Goal: Task Accomplishment & Management: Contribute content

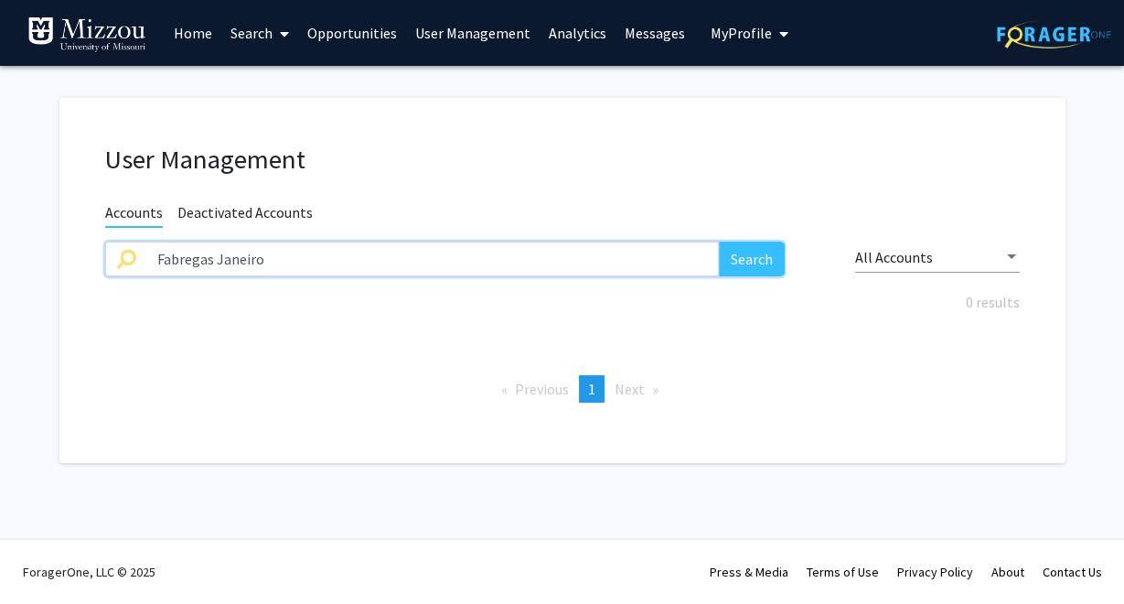
click at [355, 259] on input "Fabregas Janeiro" at bounding box center [433, 258] width 574 height 35
paste input "[PERSON_NAME]"
type input "[PERSON_NAME]"
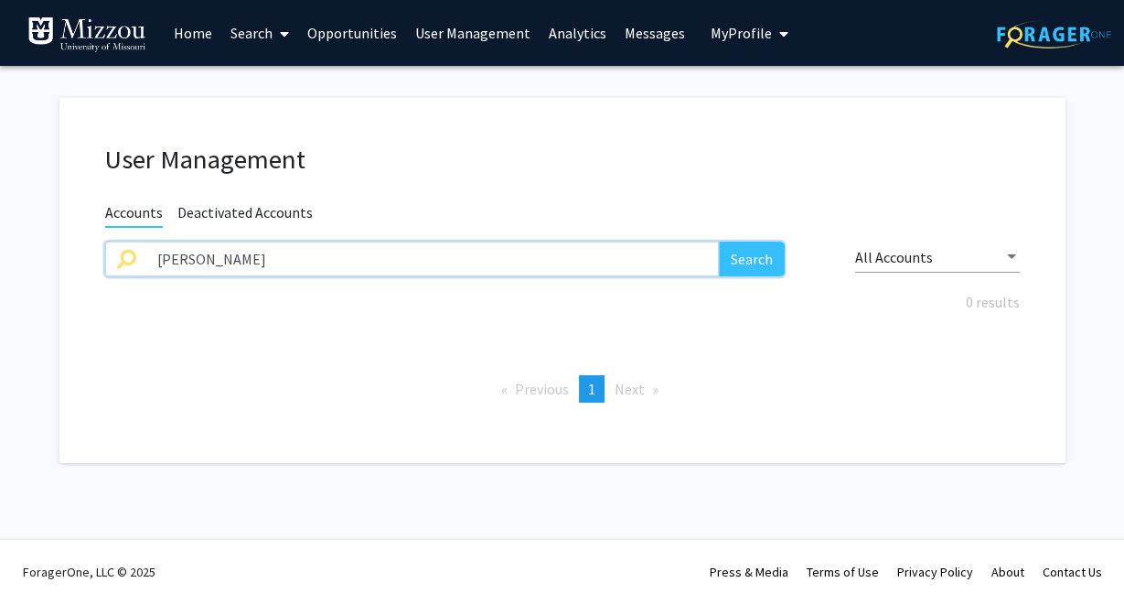
click at [719, 241] on button "Search" at bounding box center [752, 258] width 66 height 35
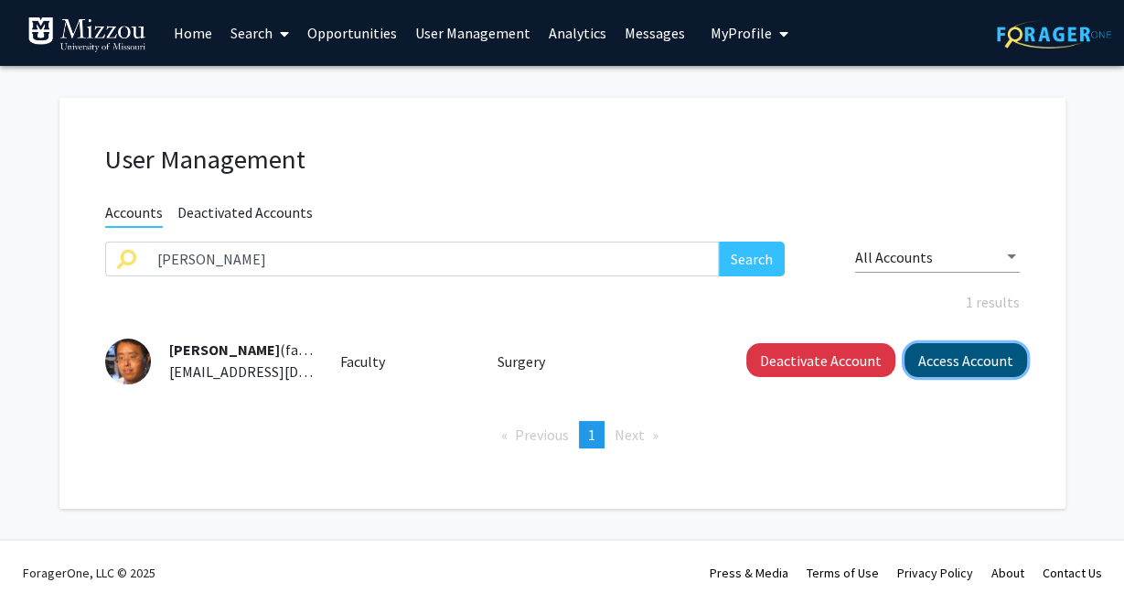
click at [928, 362] on button "Access Account" at bounding box center [966, 360] width 123 height 34
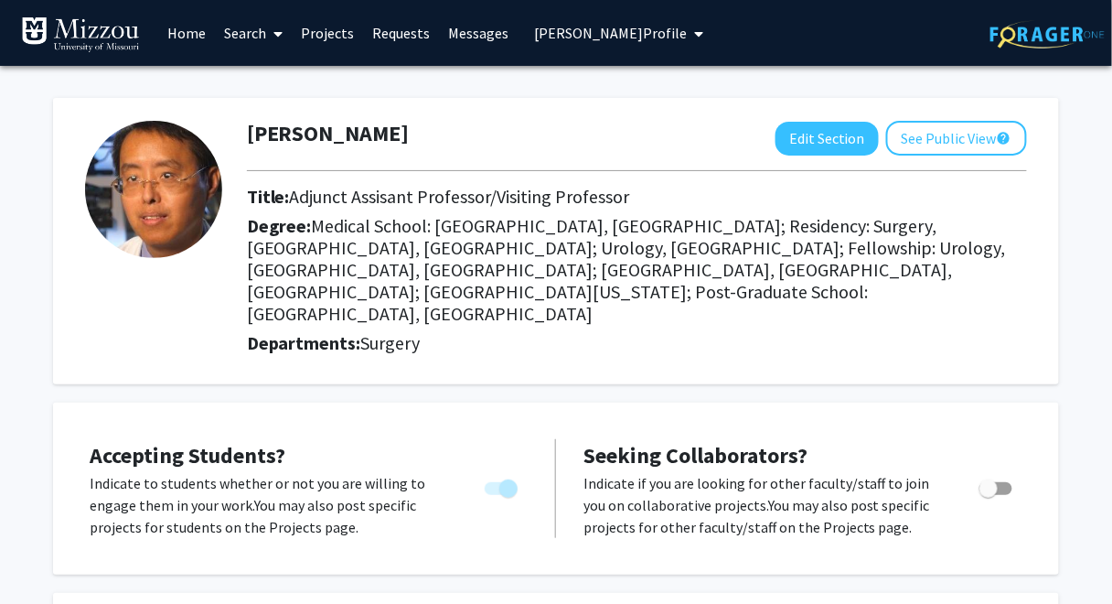
click at [335, 34] on link "Projects" at bounding box center [327, 33] width 71 height 64
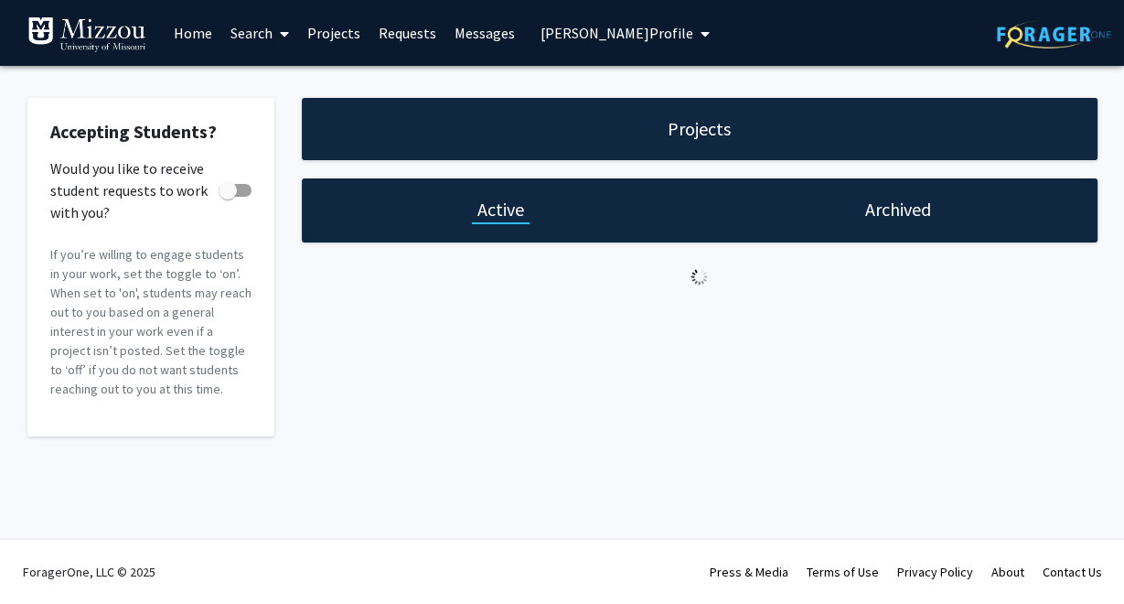
checkbox input "true"
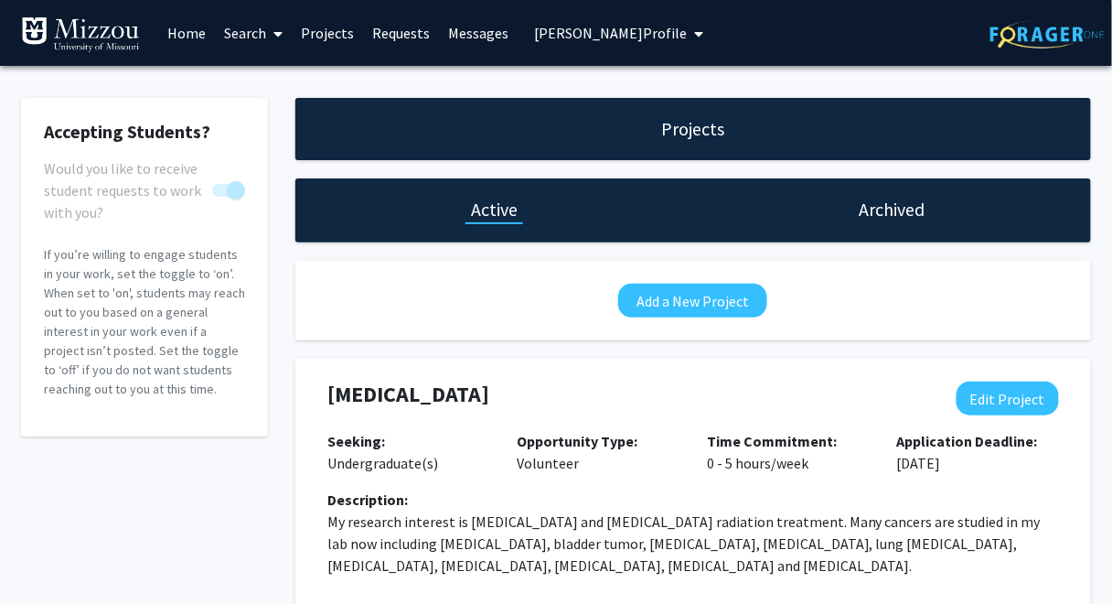
click at [548, 32] on span "[PERSON_NAME] Profile" at bounding box center [610, 33] width 153 height 18
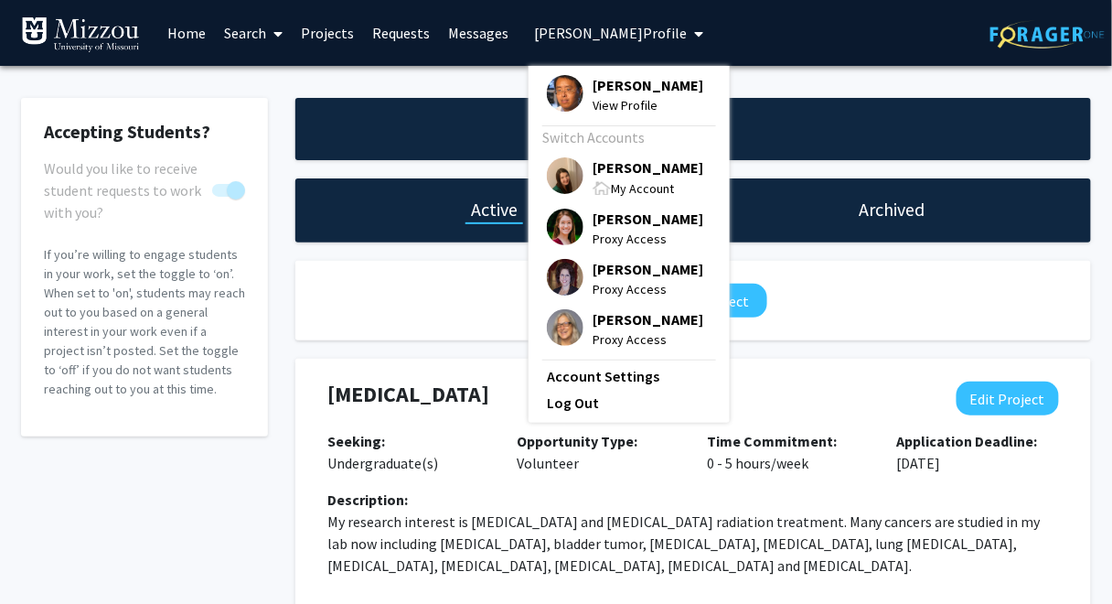
click at [182, 33] on link "Home" at bounding box center [186, 33] width 57 height 64
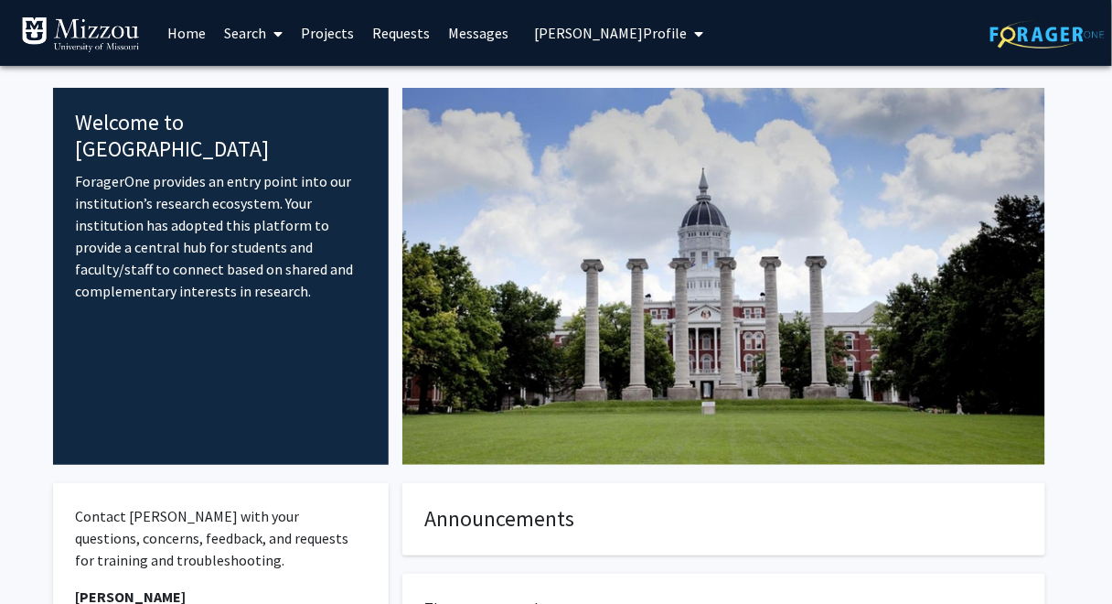
click at [556, 36] on span "[PERSON_NAME] Profile" at bounding box center [610, 33] width 153 height 18
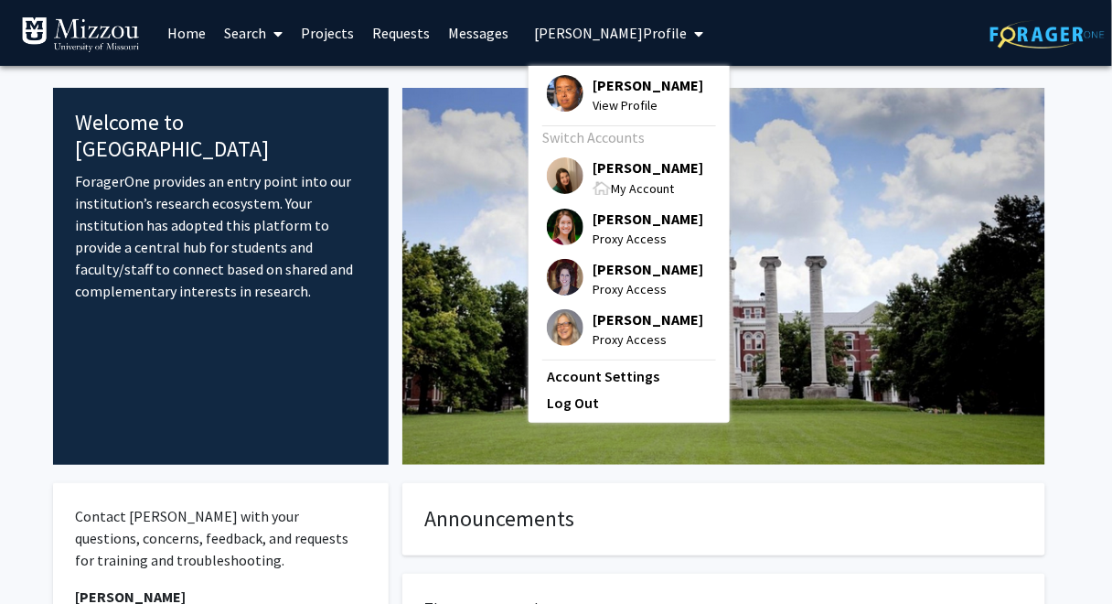
click at [630, 167] on span "[PERSON_NAME]" at bounding box center [648, 167] width 111 height 20
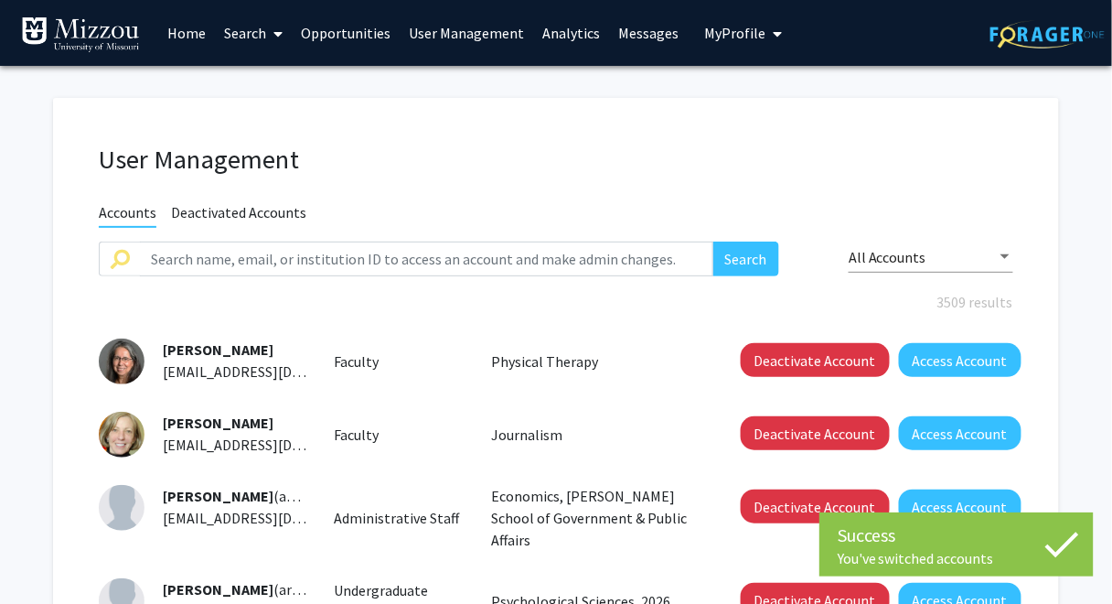
click at [251, 31] on link "Search" at bounding box center [253, 33] width 77 height 64
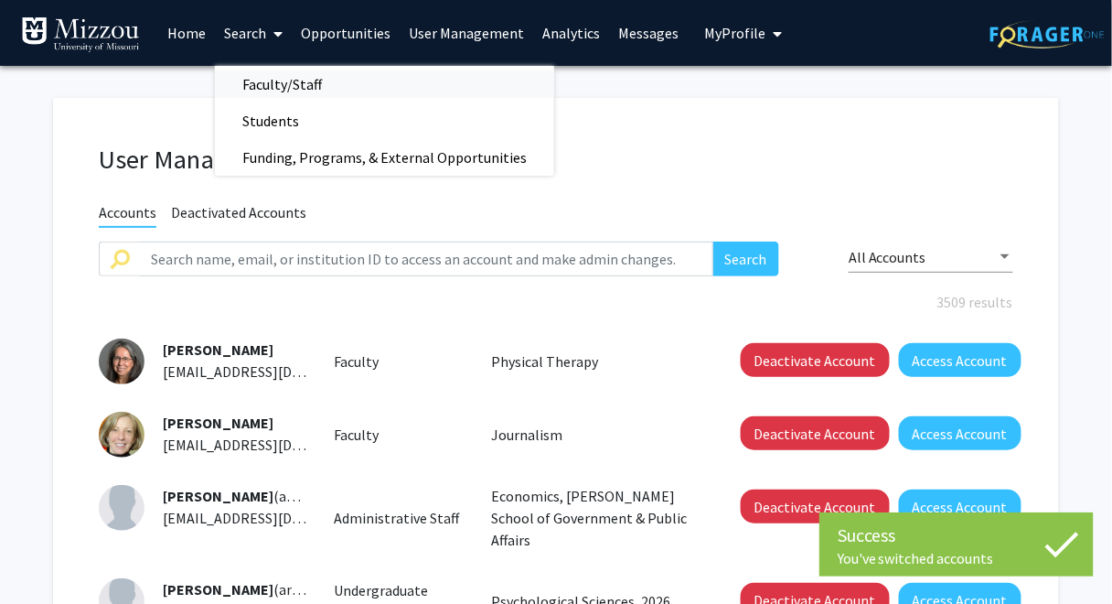
click at [265, 88] on span "Faculty/Staff" at bounding box center [282, 84] width 134 height 37
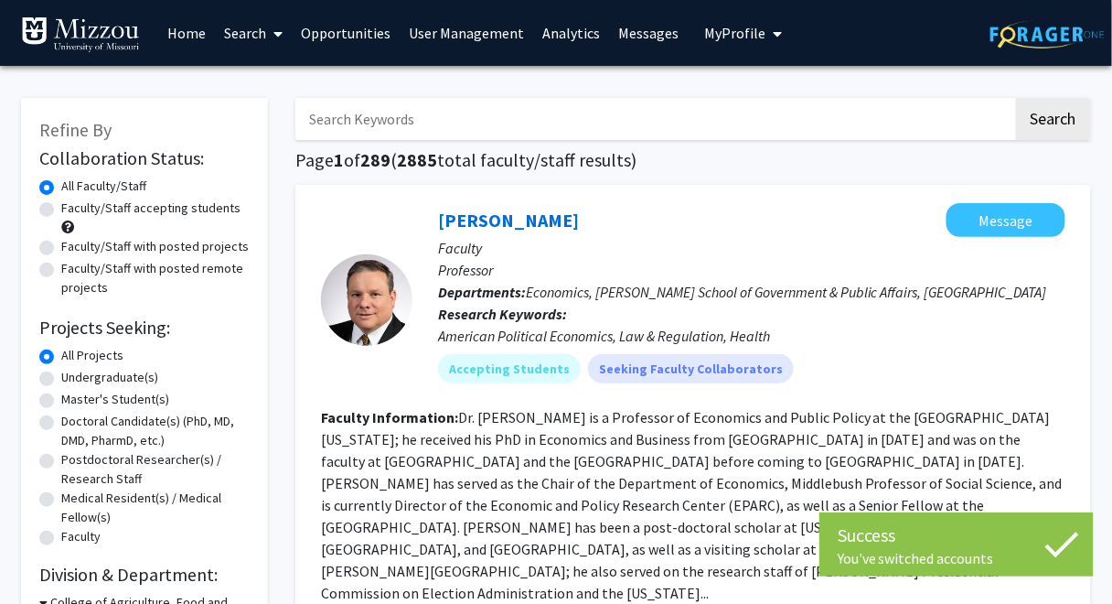
click at [327, 125] on input "Search Keywords" at bounding box center [654, 119] width 718 height 42
paste input "[PERSON_NAME]"
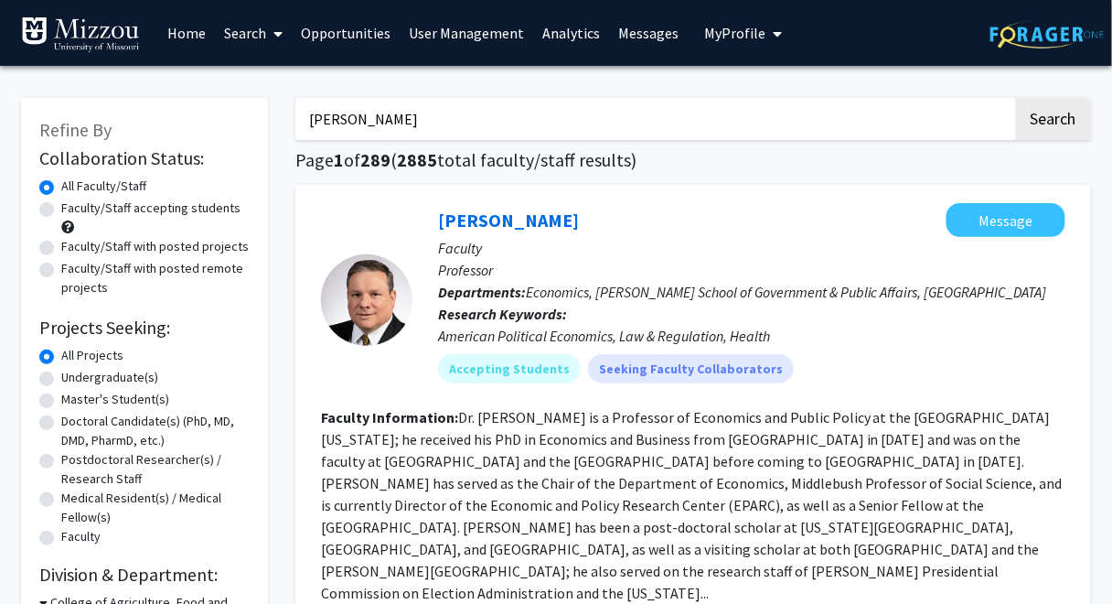
type input "[PERSON_NAME]"
click at [1016, 98] on button "Search" at bounding box center [1053, 119] width 75 height 42
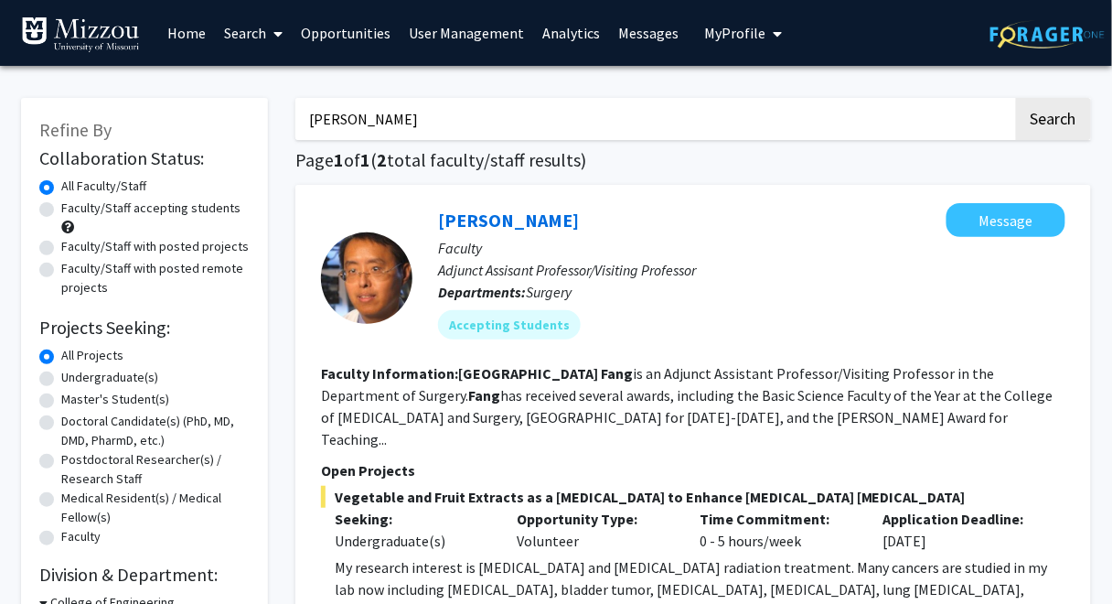
click at [553, 35] on link "Analytics" at bounding box center [571, 33] width 76 height 64
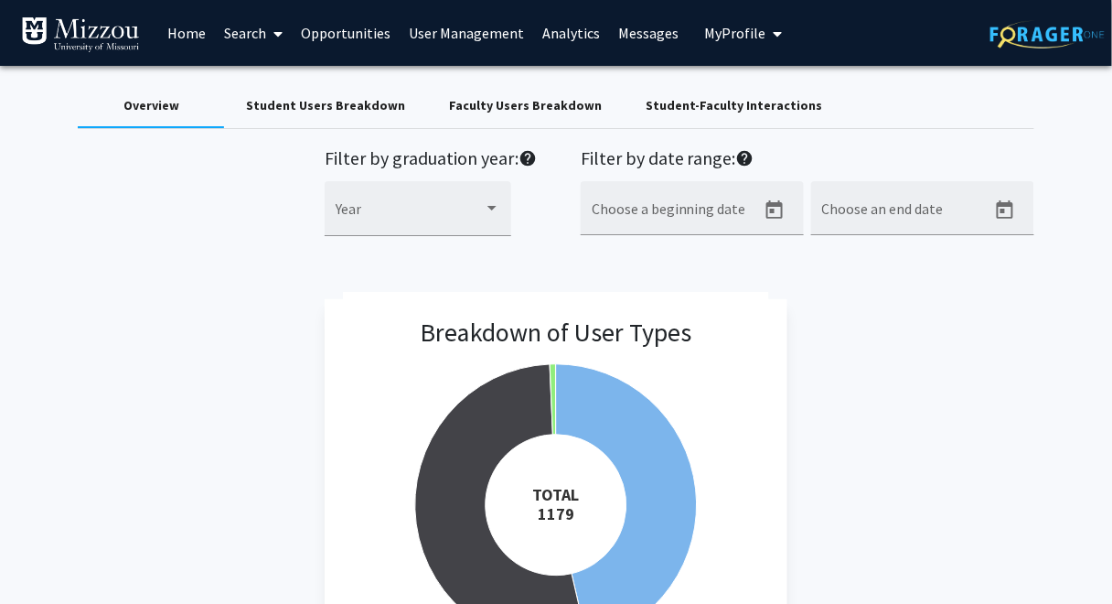
click at [923, 112] on div "Overview Student Users Breakdown Faculty Users Breakdown Student-Faculty Intera…" at bounding box center [556, 106] width 957 height 44
click at [238, 36] on link "Search" at bounding box center [253, 33] width 77 height 64
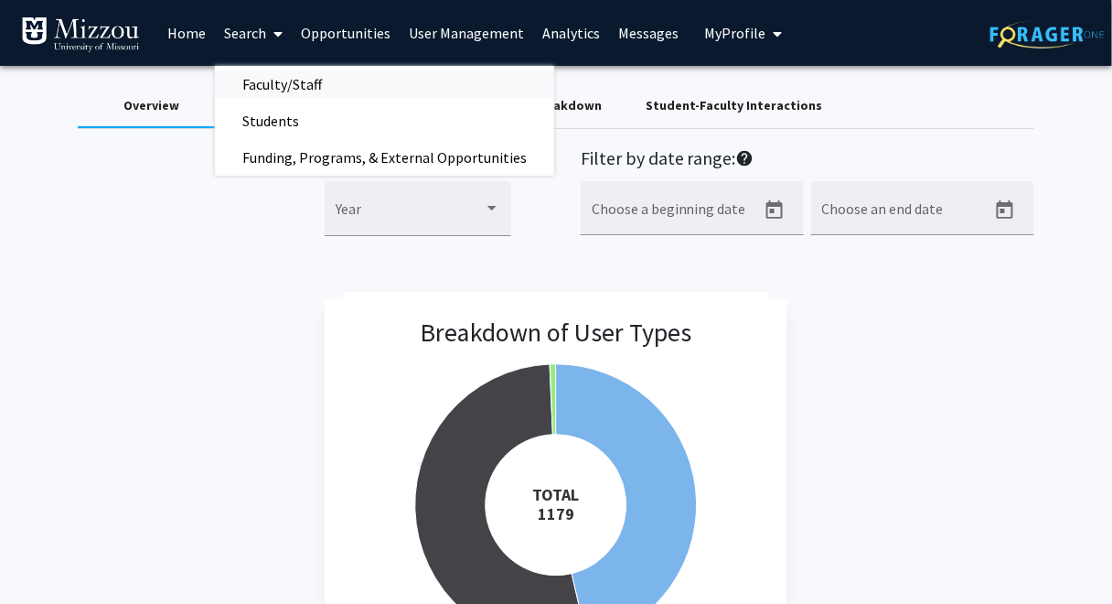
click at [274, 86] on span "Faculty/Staff" at bounding box center [282, 84] width 134 height 37
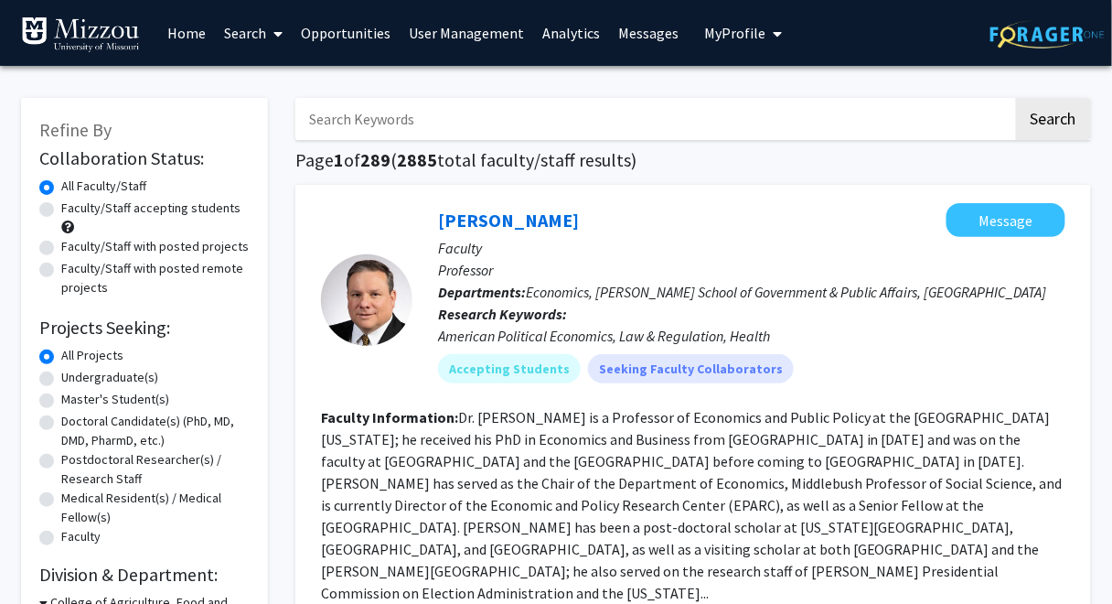
click at [431, 127] on input "Search Keywords" at bounding box center [654, 119] width 718 height 42
type input "[PERSON_NAME]"
click at [1016, 98] on button "Search" at bounding box center [1053, 119] width 75 height 42
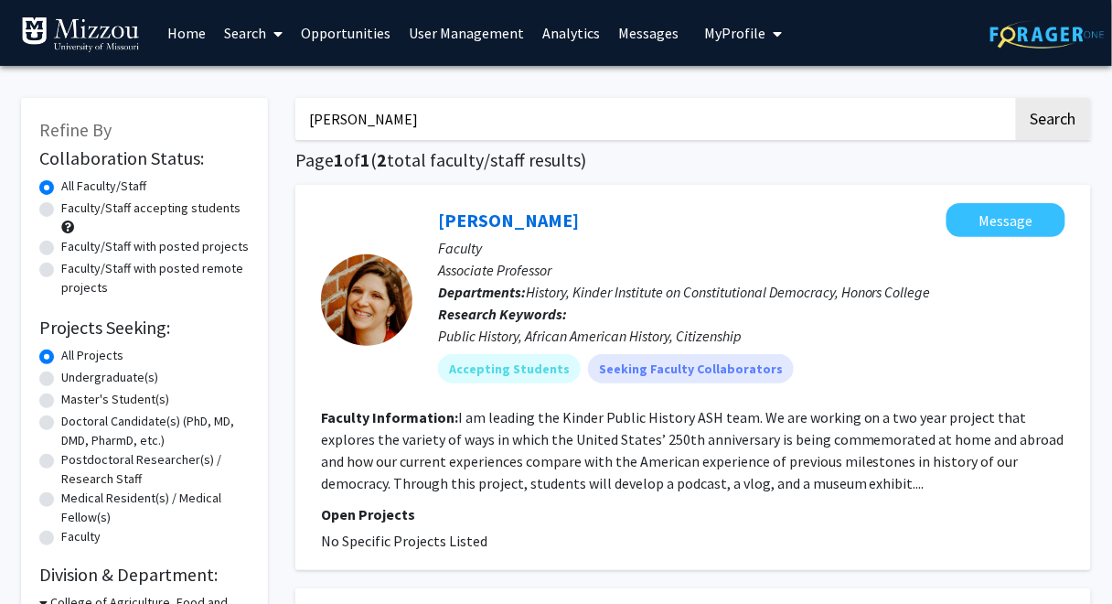
click at [273, 80] on div "Refine By Collaboration Status: Collaboration Status All Faculty/Staff Collabor…" at bounding box center [144, 510] width 274 height 861
click at [188, 34] on link "Home" at bounding box center [186, 33] width 57 height 64
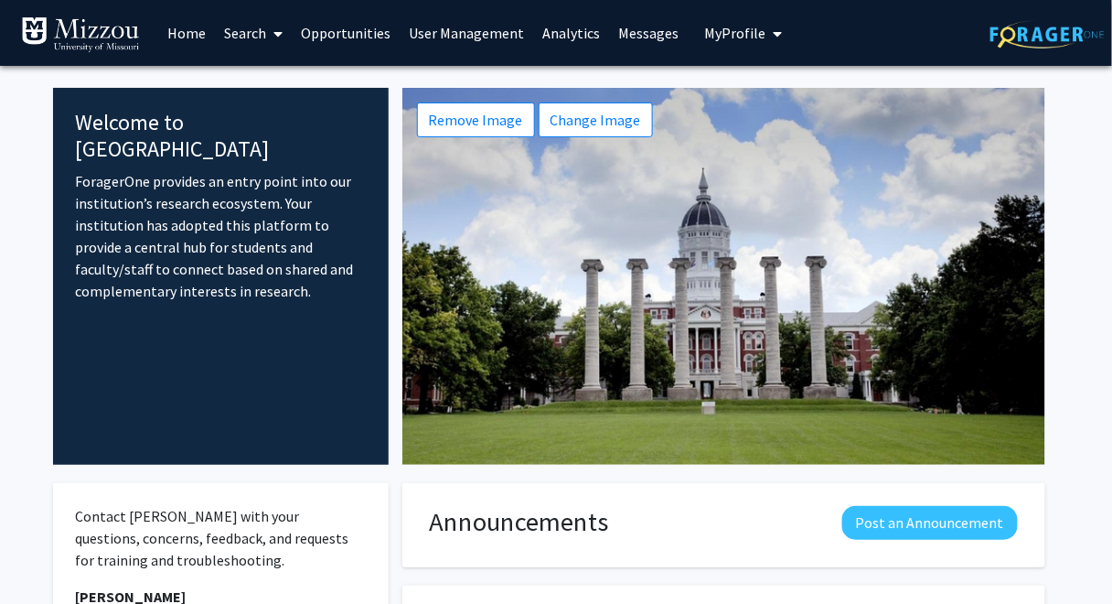
click at [1084, 101] on fg-internal-home-page "Welcome to ForagerOne ForagerOne provides an entry point into our institution’s…" at bounding box center [556, 503] width 1112 height 874
click at [1078, 161] on fg-internal-home-page "Welcome to ForagerOne ForagerOne provides an entry point into our institution’s…" at bounding box center [556, 503] width 1112 height 874
click at [254, 34] on link "Search" at bounding box center [253, 33] width 77 height 64
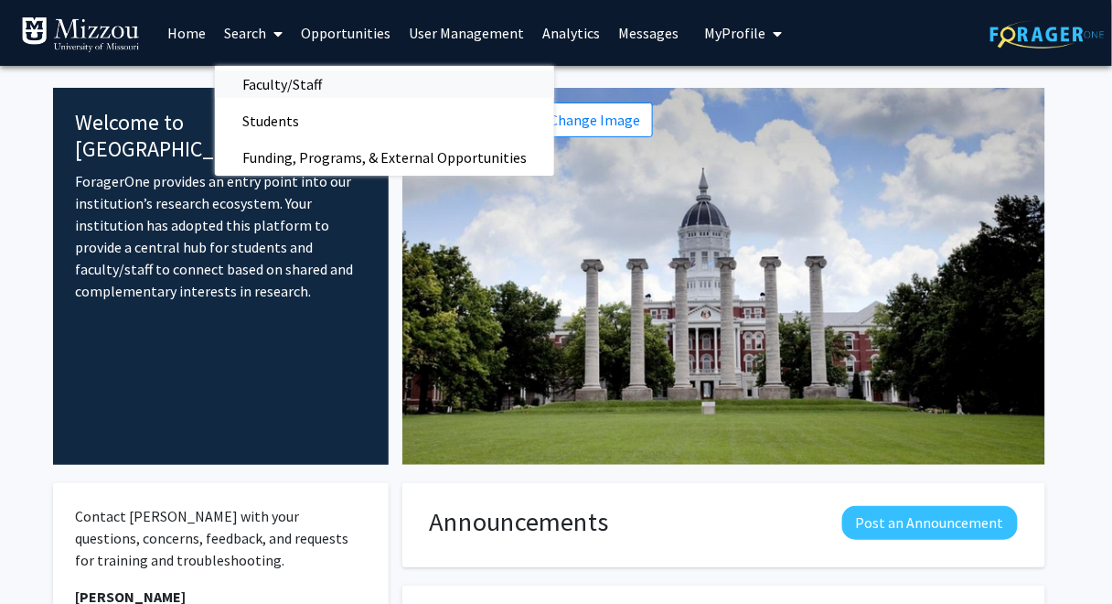
click at [272, 82] on span "Faculty/Staff" at bounding box center [282, 84] width 134 height 37
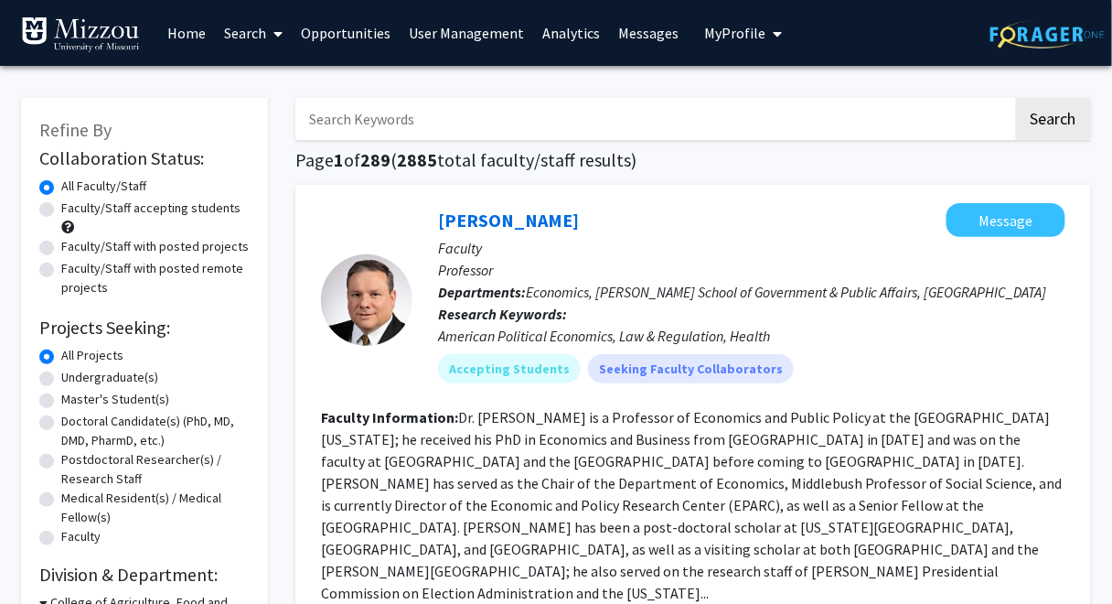
click at [370, 117] on input "Search Keywords" at bounding box center [654, 119] width 718 height 42
type input "[PERSON_NAME]"
click at [1016, 98] on button "Search" at bounding box center [1053, 119] width 75 height 42
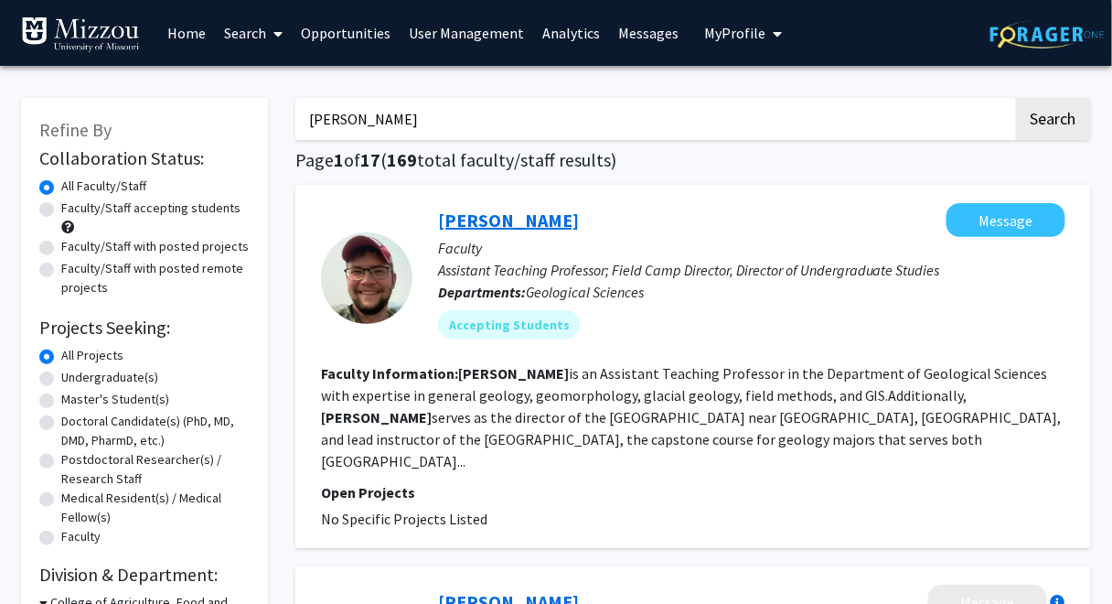
click at [488, 220] on link "[PERSON_NAME]" at bounding box center [508, 220] width 141 height 23
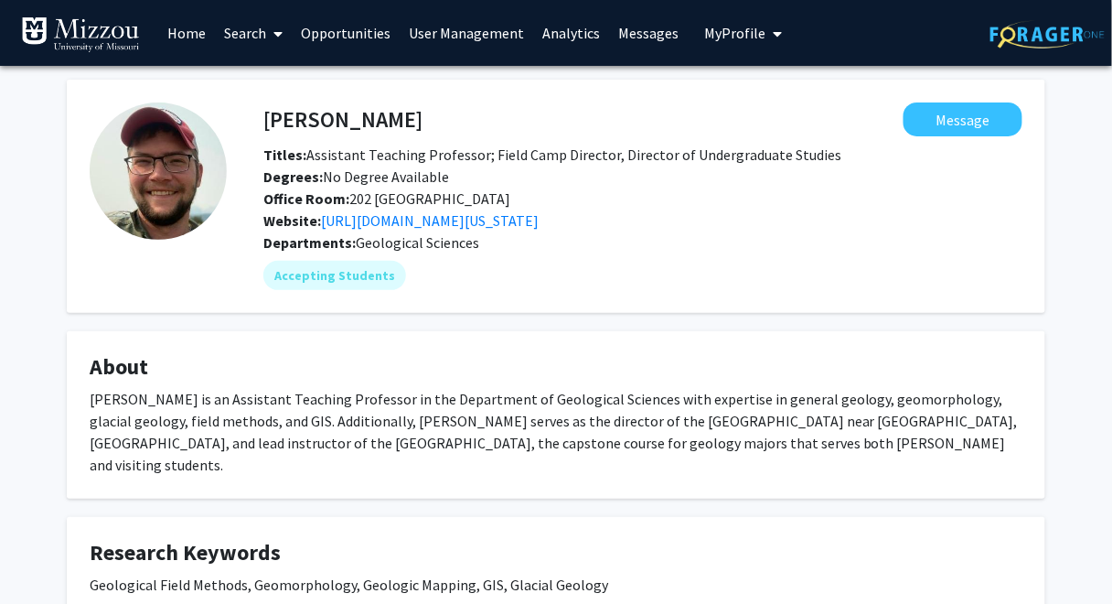
click at [243, 34] on link "Search" at bounding box center [253, 33] width 77 height 64
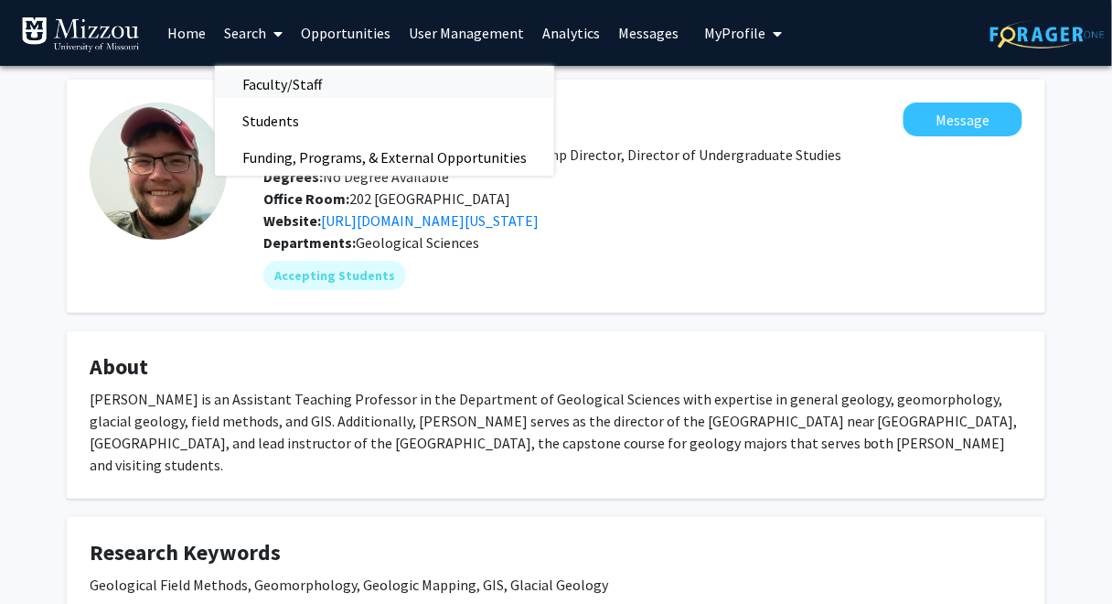
click at [278, 88] on span "Faculty/Staff" at bounding box center [282, 84] width 134 height 37
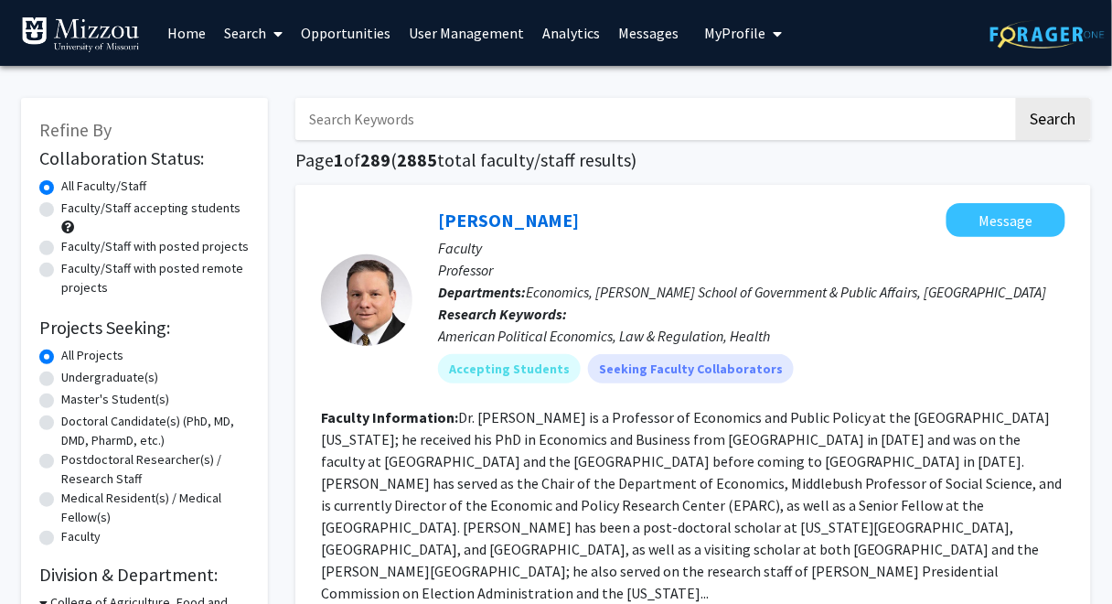
click at [353, 127] on input "Search Keywords" at bounding box center [654, 119] width 718 height 42
type input "[PERSON_NAME]"
click at [1016, 98] on button "Search" at bounding box center [1053, 119] width 75 height 42
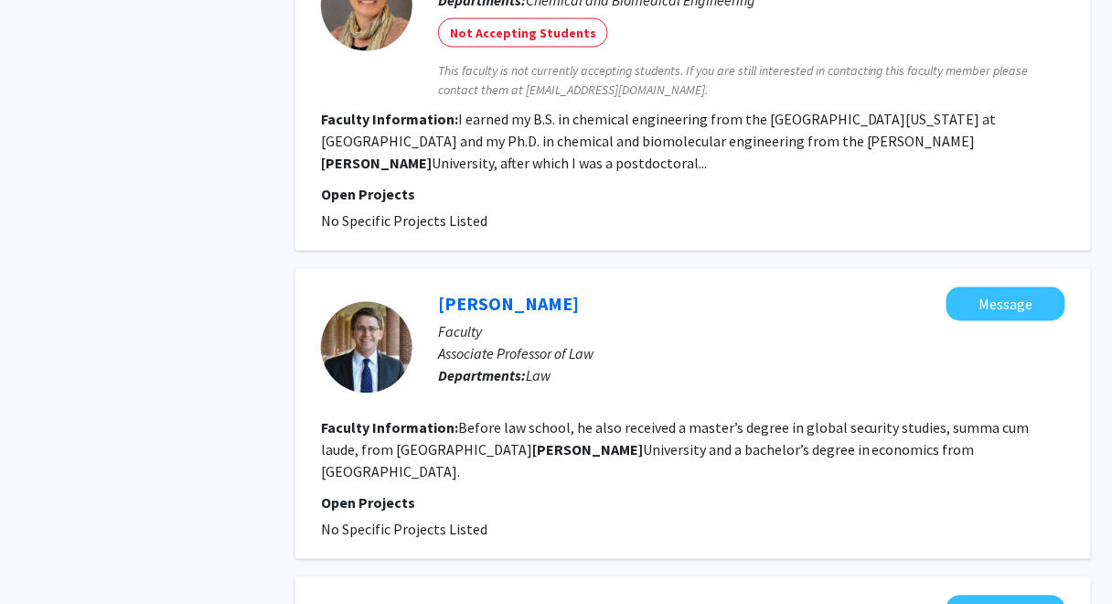
scroll to position [2510, 0]
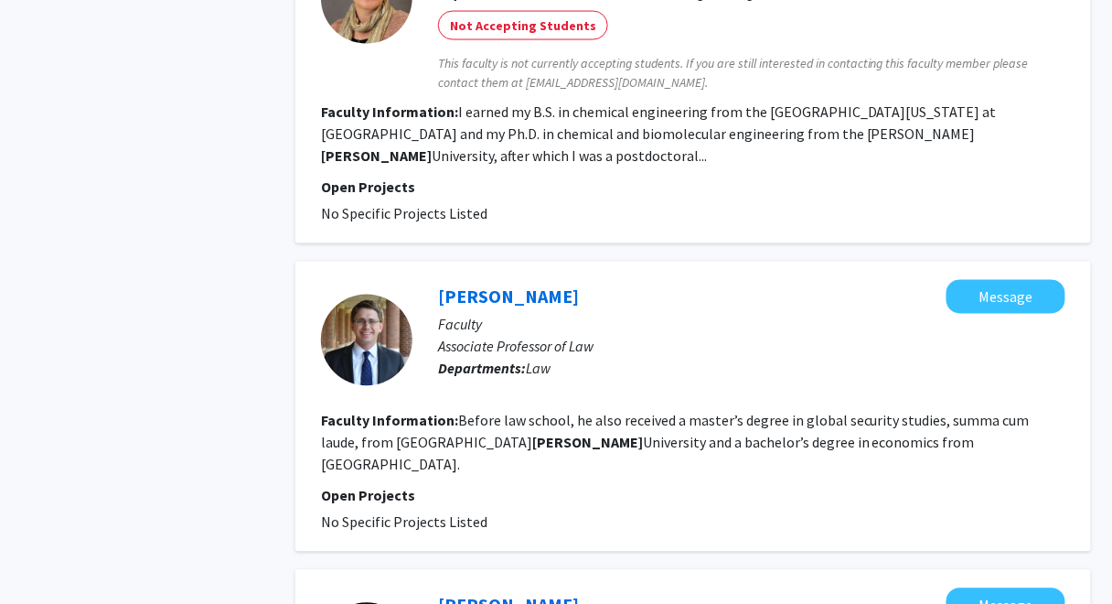
drag, startPoint x: 1111, startPoint y: 493, endPoint x: 1111, endPoint y: 541, distance: 47.6
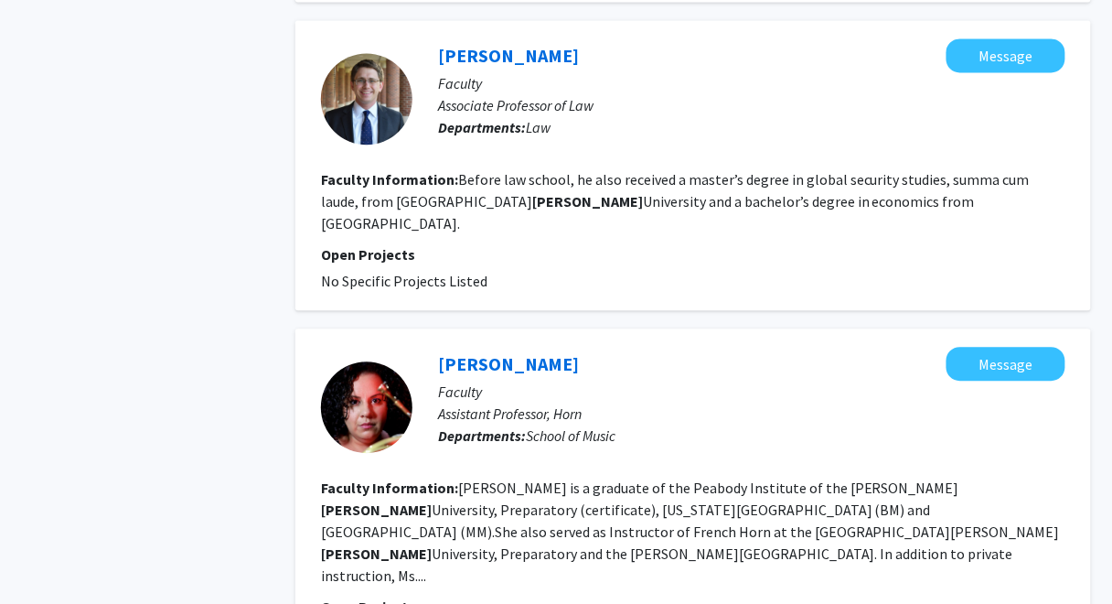
scroll to position [2902, 0]
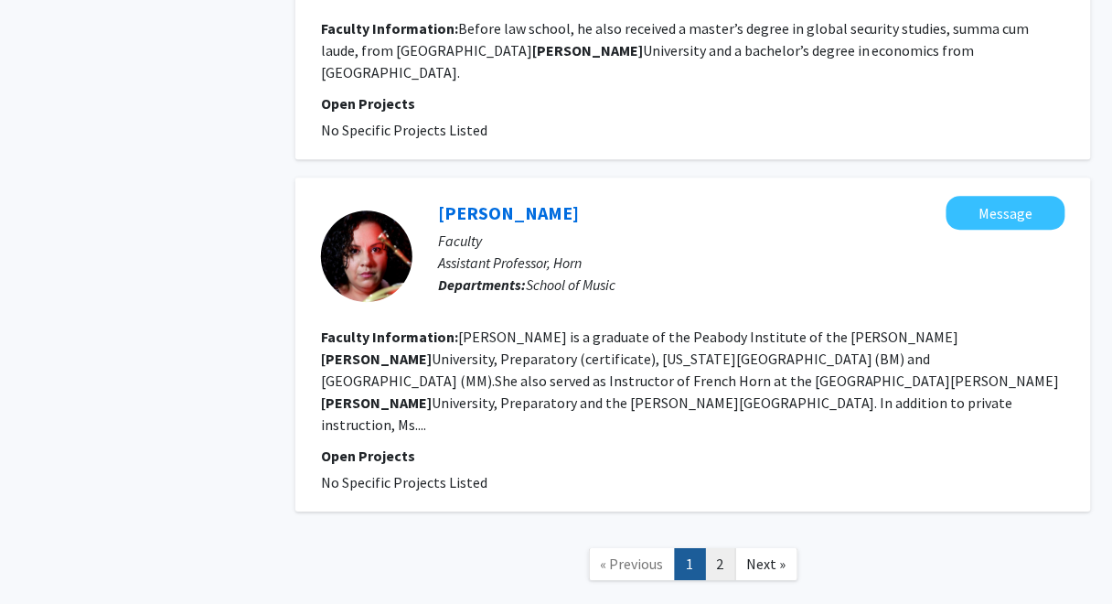
click at [718, 548] on link "2" at bounding box center [720, 564] width 31 height 32
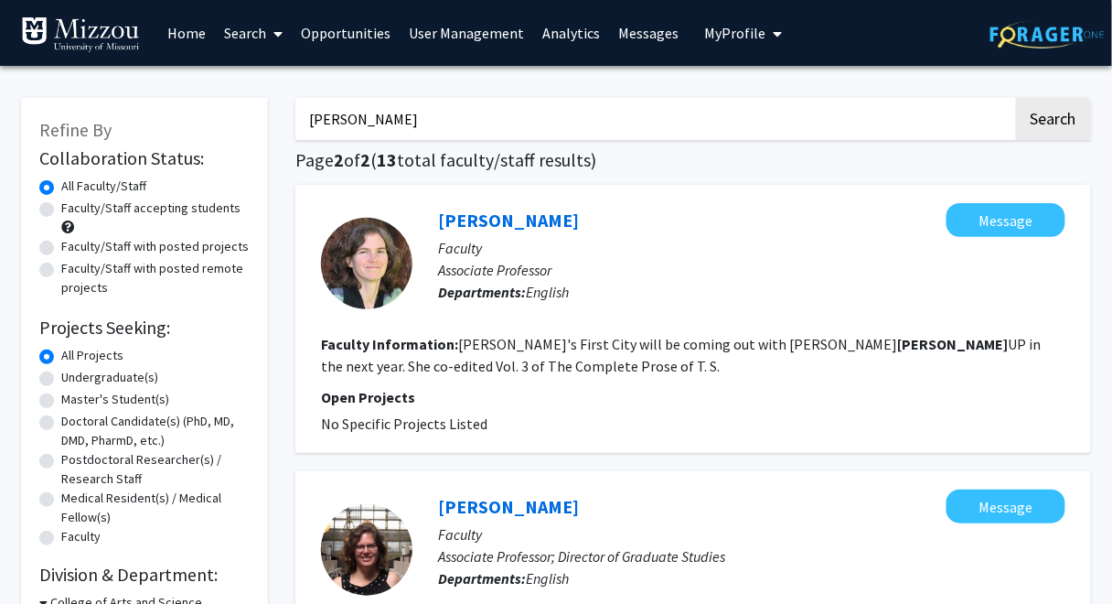
click at [243, 36] on link "Search" at bounding box center [253, 33] width 77 height 64
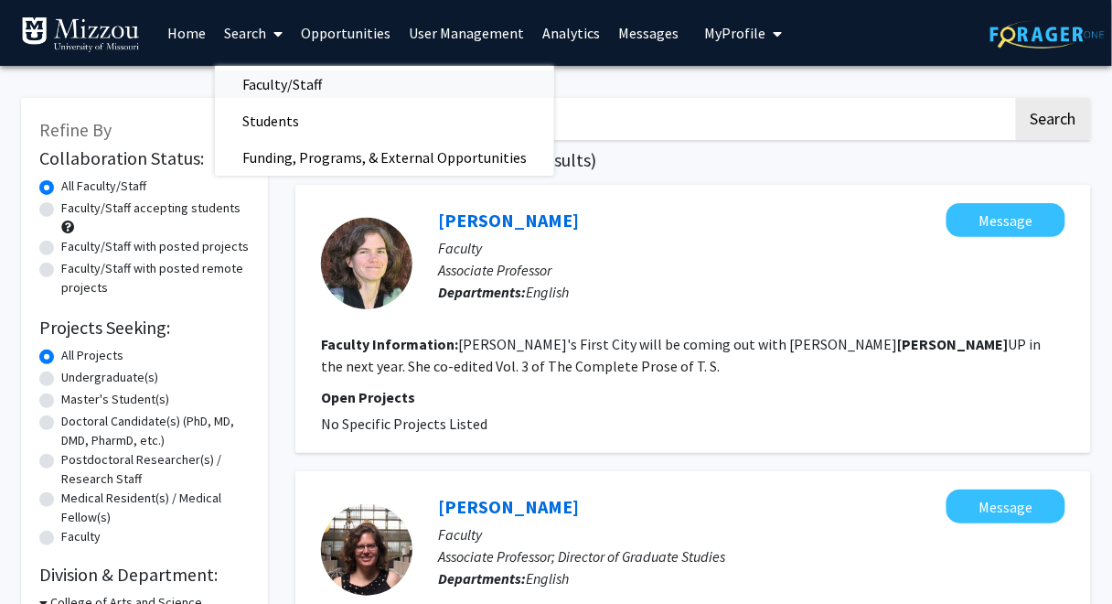
click at [262, 82] on span "Faculty/Staff" at bounding box center [282, 84] width 134 height 37
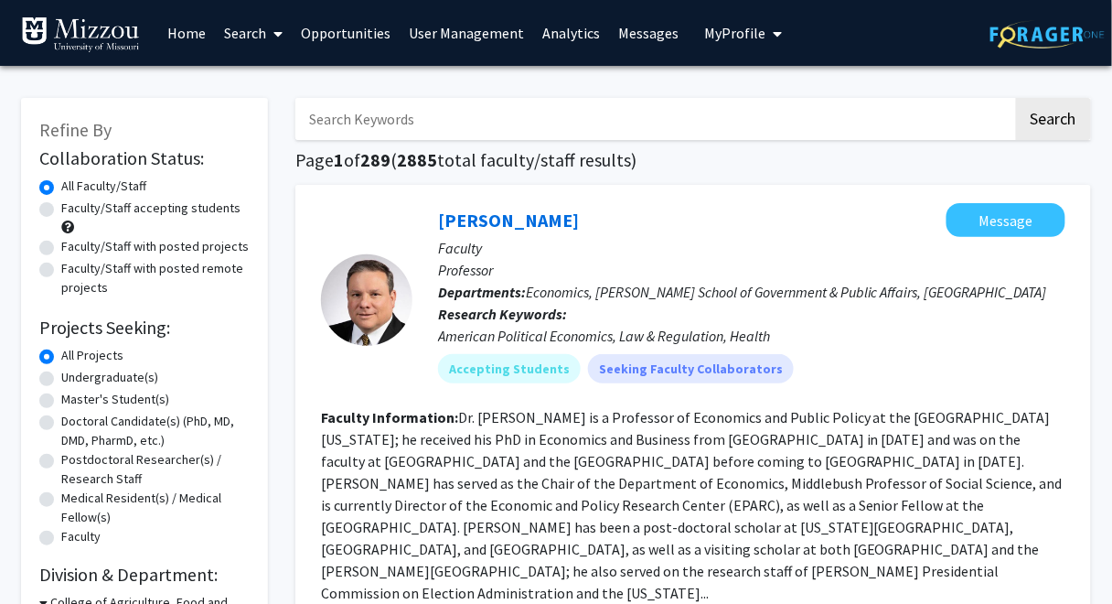
click at [608, 113] on input "Search Keywords" at bounding box center [654, 119] width 718 height 42
type input "[PERSON_NAME]"
click at [1016, 98] on button "Search" at bounding box center [1053, 119] width 75 height 42
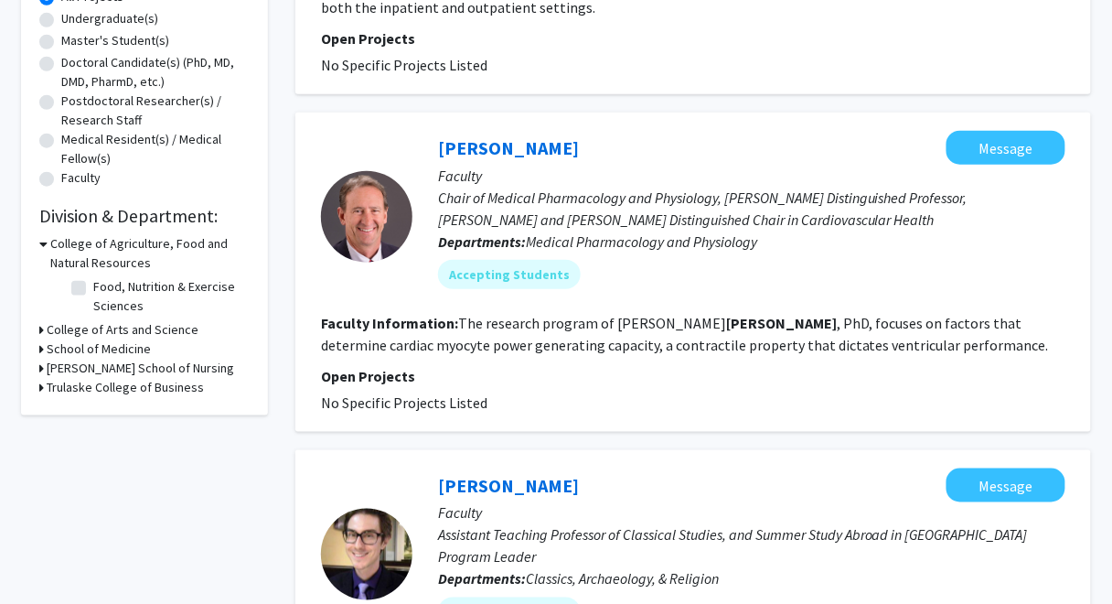
scroll to position [338, 0]
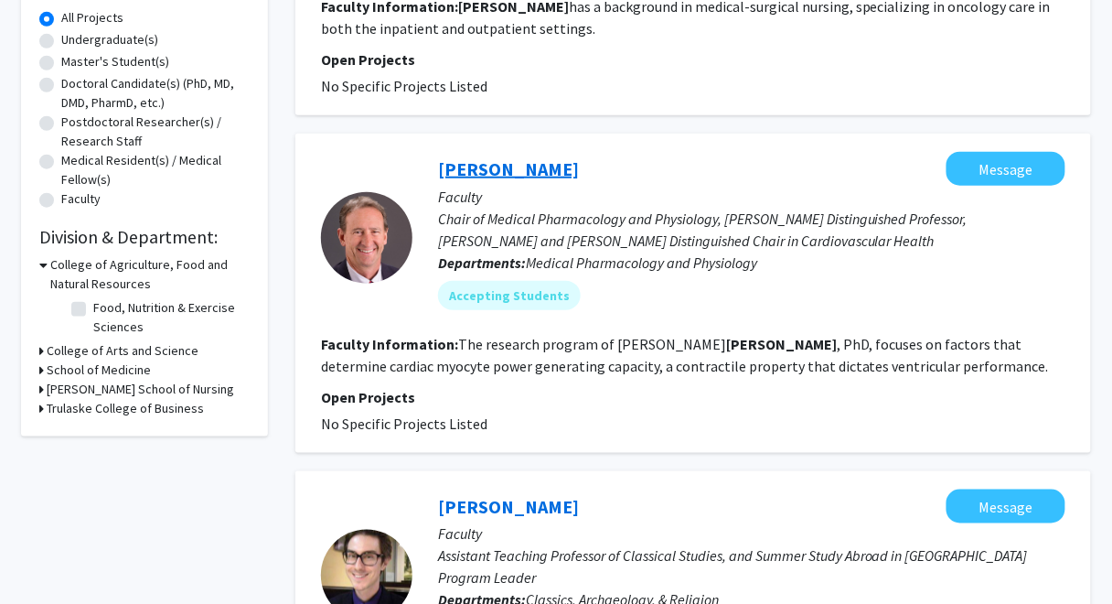
click at [540, 169] on link "[PERSON_NAME]" at bounding box center [508, 168] width 141 height 23
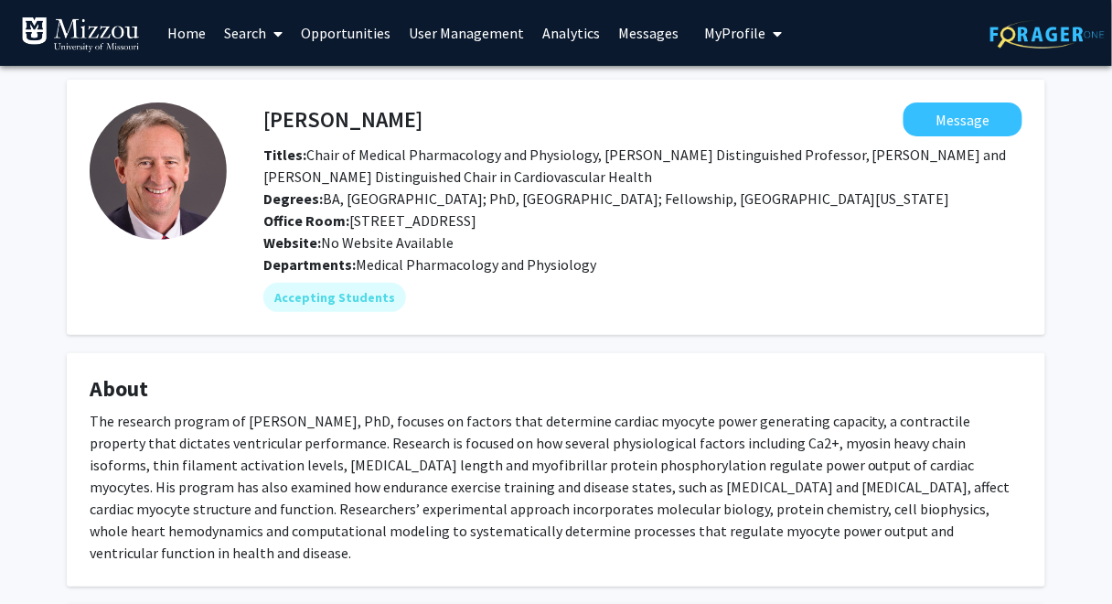
click at [1083, 179] on div "[PERSON_NAME] Message Titles: Chair of Medical Pharmacology and Physiology, [PE…" at bounding box center [556, 610] width 1112 height 1089
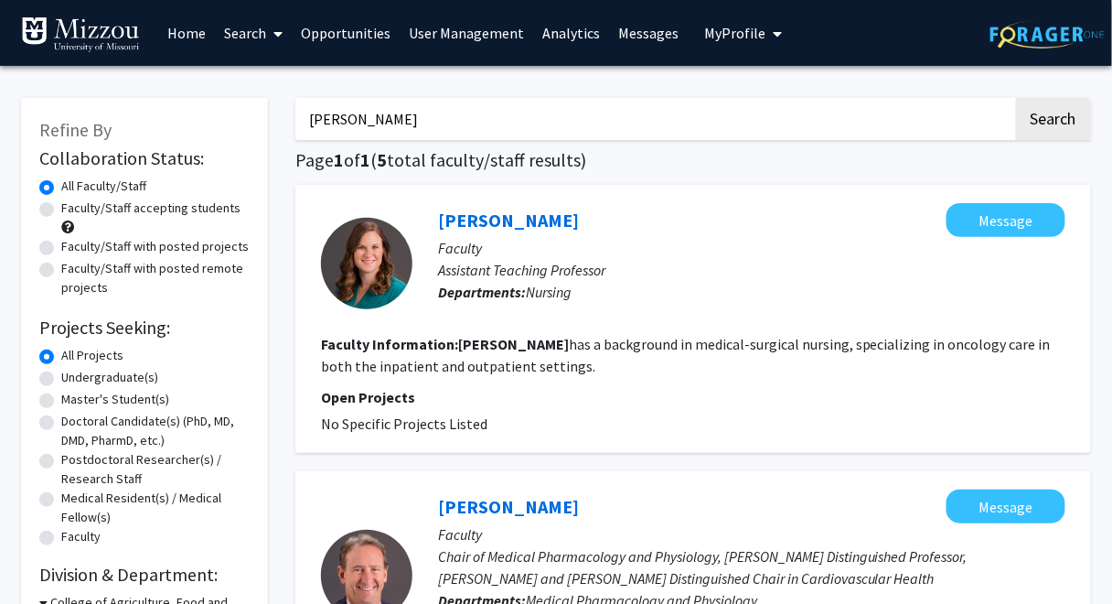
click at [499, 113] on input "[PERSON_NAME]" at bounding box center [654, 119] width 718 height 42
paste input "[PERSON_NAME]"
type input "[PERSON_NAME]"
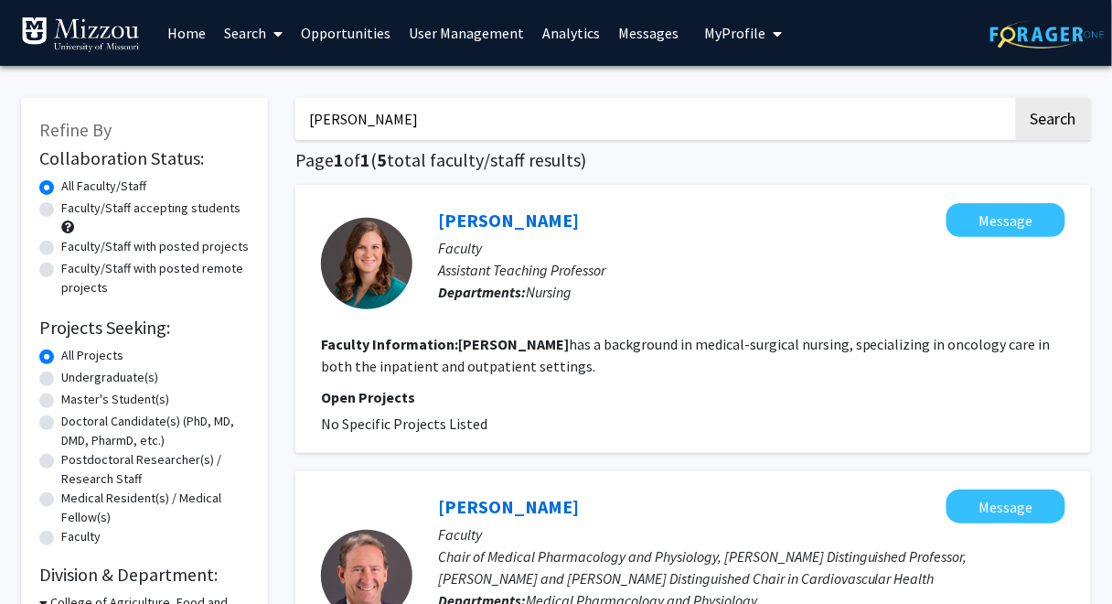
click at [1016, 98] on button "Search" at bounding box center [1053, 119] width 75 height 42
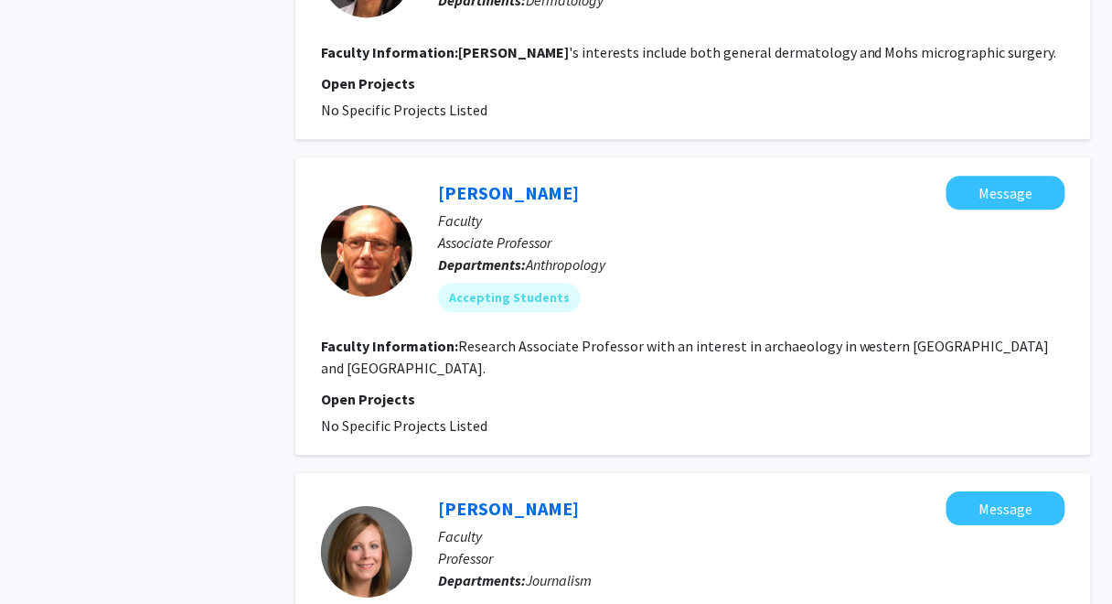
scroll to position [1036, 0]
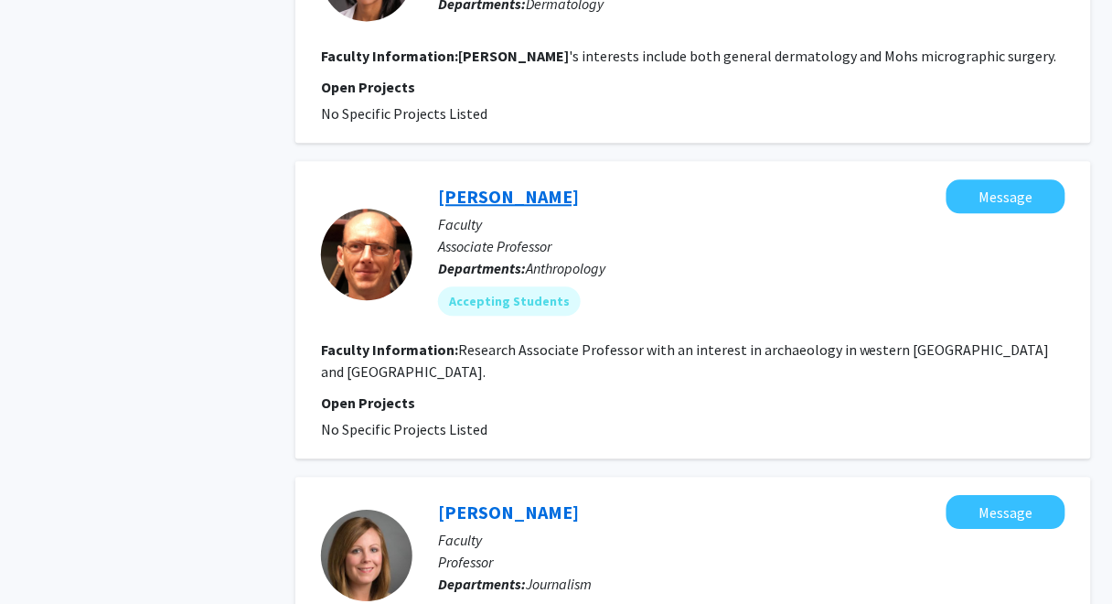
click at [546, 200] on link "[PERSON_NAME]" at bounding box center [508, 196] width 141 height 23
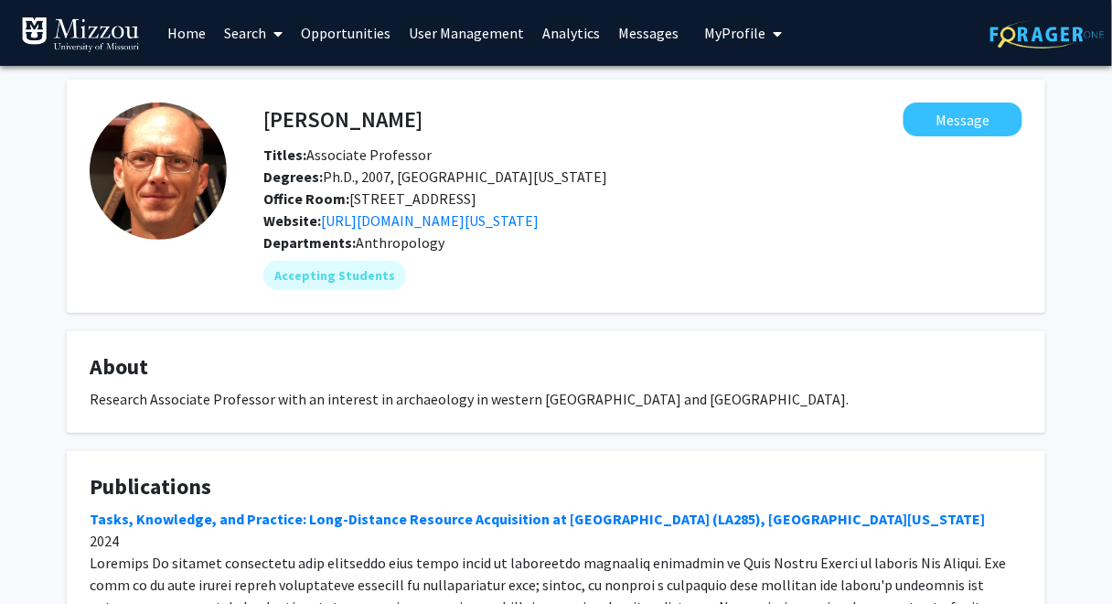
click at [1083, 150] on div "[PERSON_NAME] Message Titles: Associate Professor Degrees: Ph.D., 2007, [GEOGRA…" at bounding box center [556, 452] width 1112 height 773
click at [440, 75] on div "[PERSON_NAME] Message Titles: Associate Professor Degrees: Ph.D., 2007, [GEOGRA…" at bounding box center [556, 452] width 1112 height 773
click at [1073, 261] on div "[PERSON_NAME] Message Titles: Associate Professor Degrees: Ph.D., 2007, [GEOGRA…" at bounding box center [556, 452] width 1112 height 773
click at [717, 34] on span "My Profile" at bounding box center [734, 33] width 61 height 18
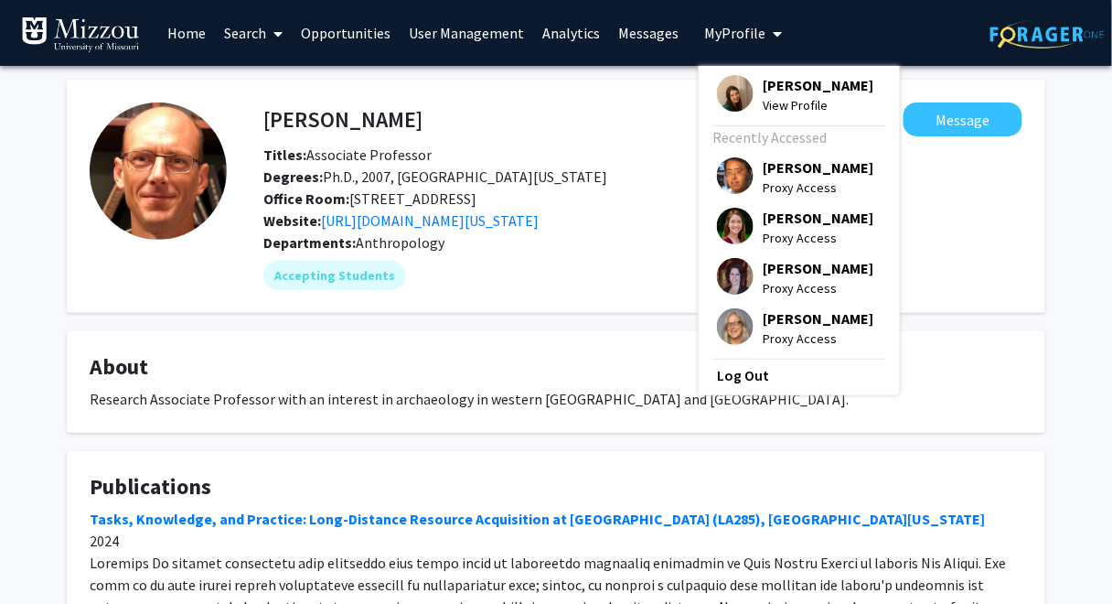
click at [496, 27] on link "User Management" at bounding box center [467, 33] width 134 height 64
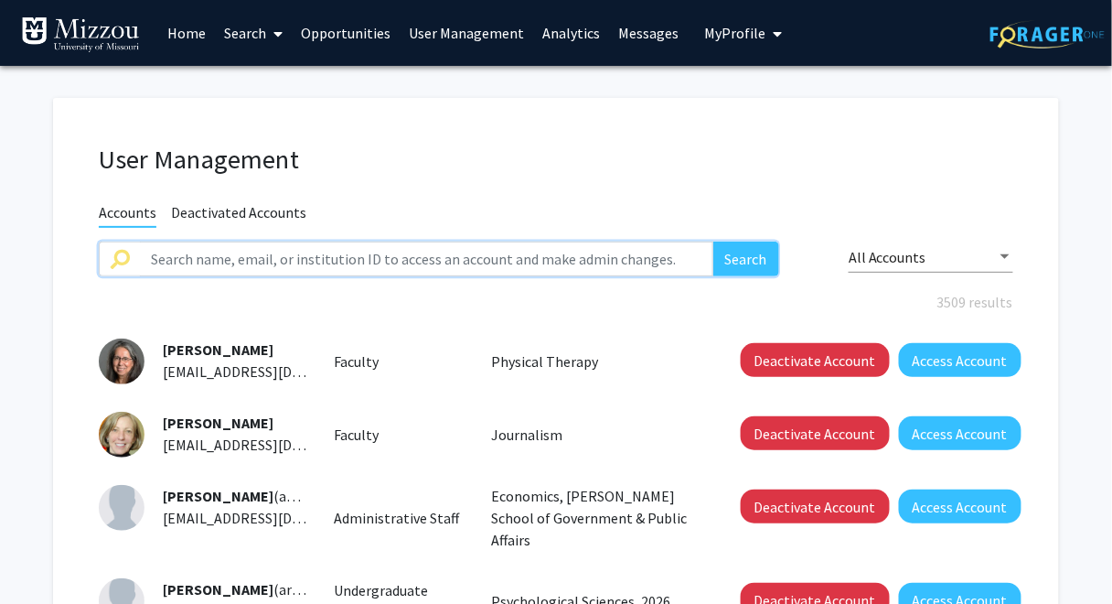
click at [489, 263] on input "text" at bounding box center [427, 258] width 574 height 35
type input "[PERSON_NAME]"
click at [713, 241] on button "Search" at bounding box center [746, 258] width 66 height 35
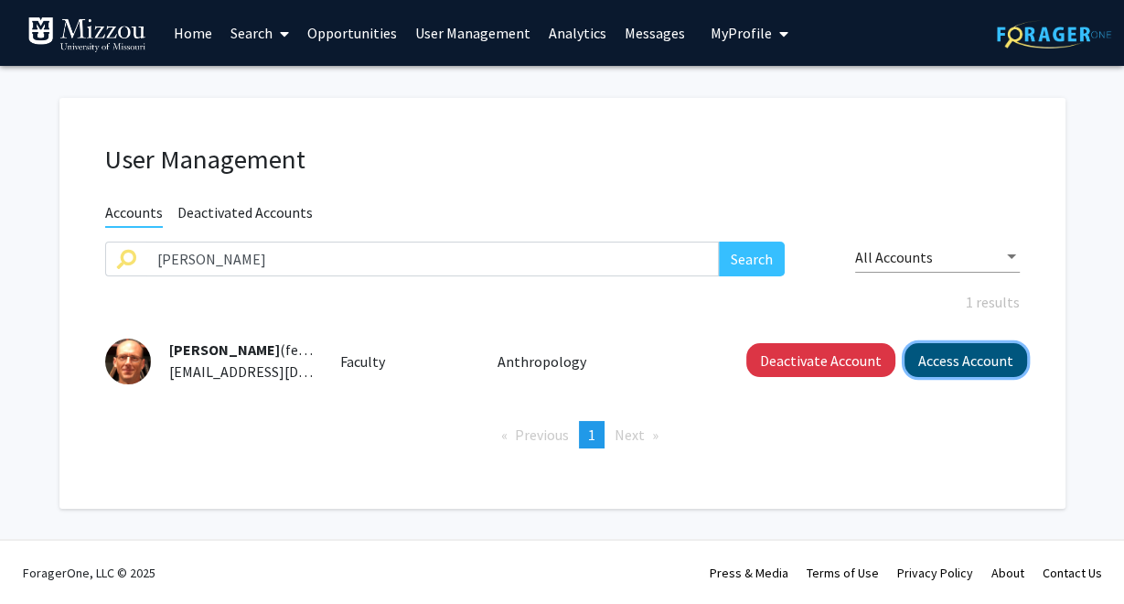
click at [953, 364] on button "Access Account" at bounding box center [966, 360] width 123 height 34
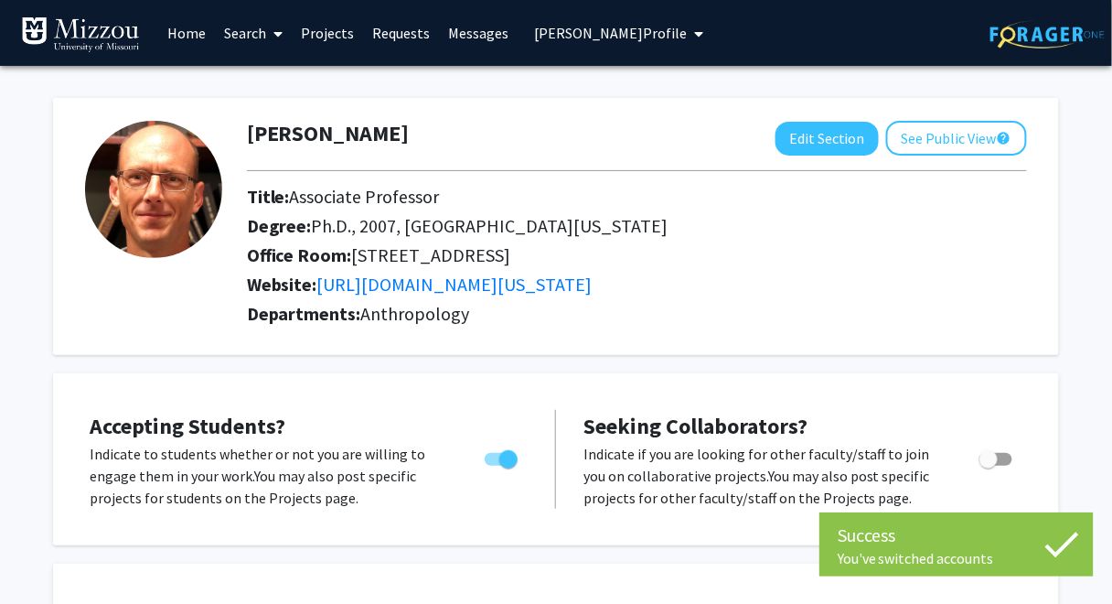
click at [335, 36] on link "Projects" at bounding box center [327, 33] width 71 height 64
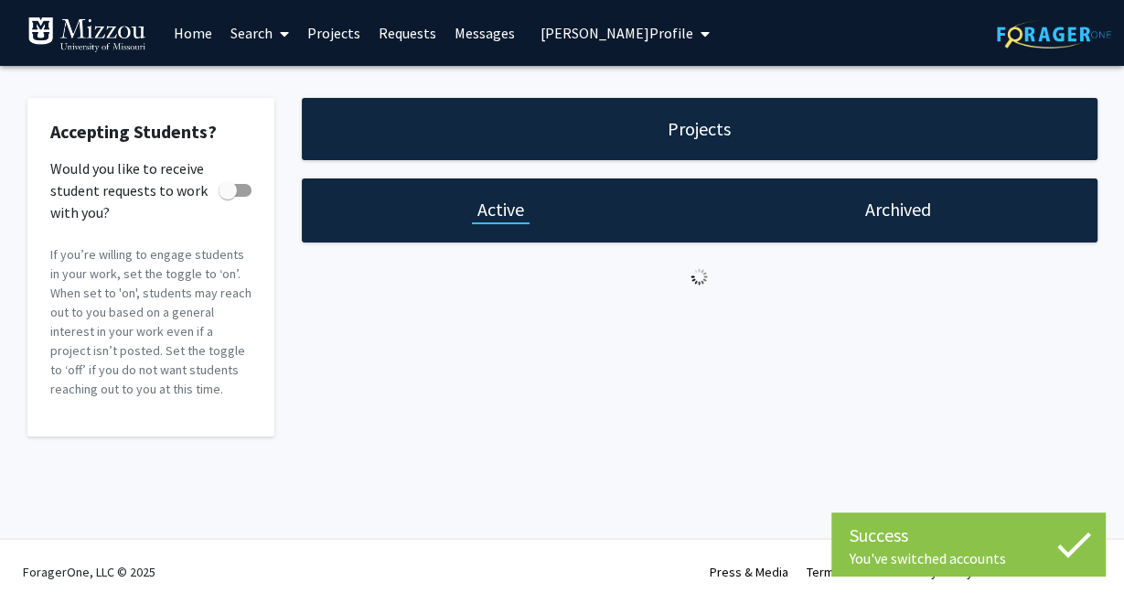
checkbox input "true"
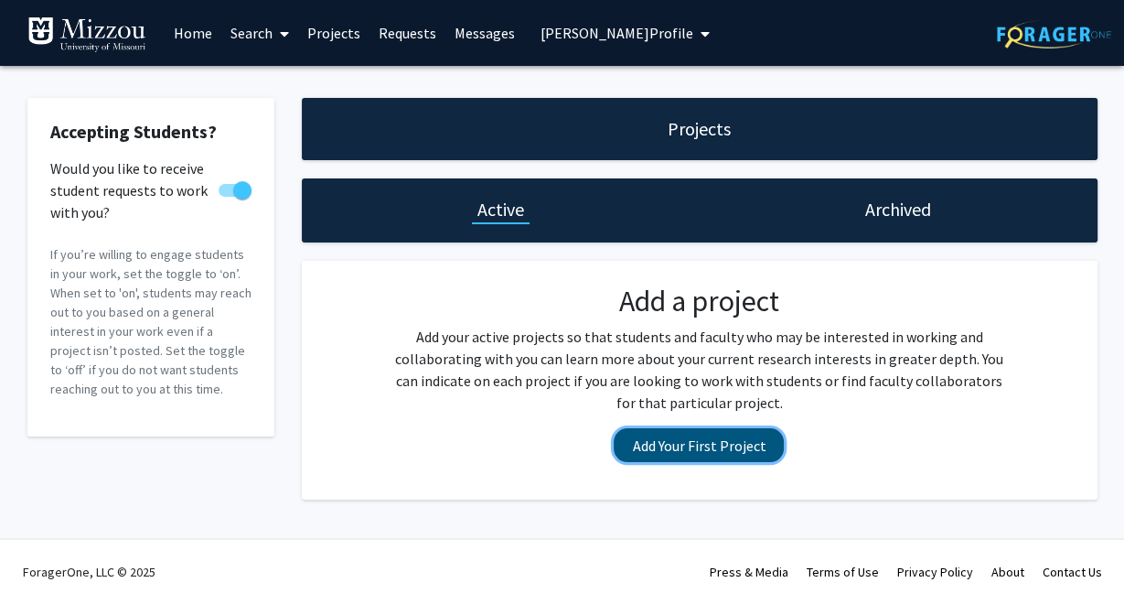
click at [722, 457] on button "Add Your First Project" at bounding box center [699, 445] width 170 height 34
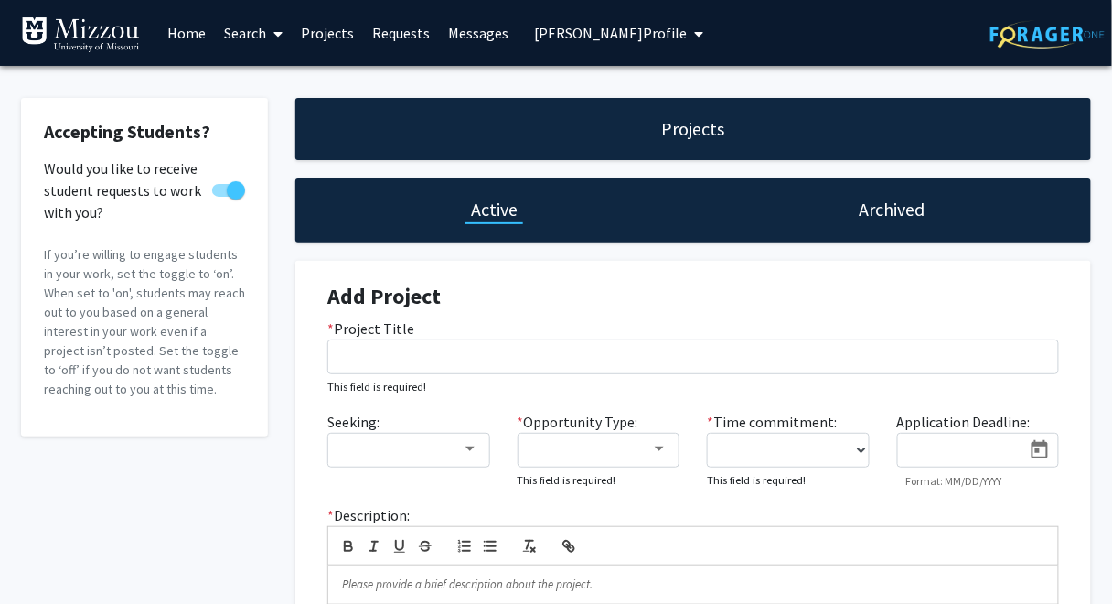
click at [945, 450] on input at bounding box center [964, 451] width 115 height 16
click at [1037, 450] on icon "Open calendar" at bounding box center [1040, 449] width 16 height 18
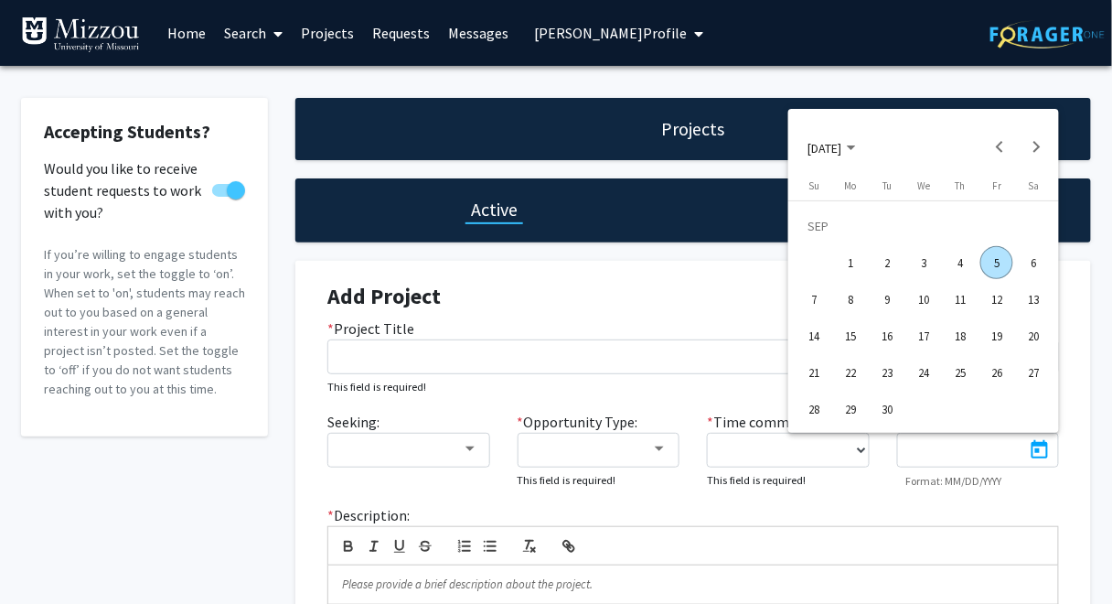
click at [851, 305] on div "8" at bounding box center [850, 299] width 33 height 33
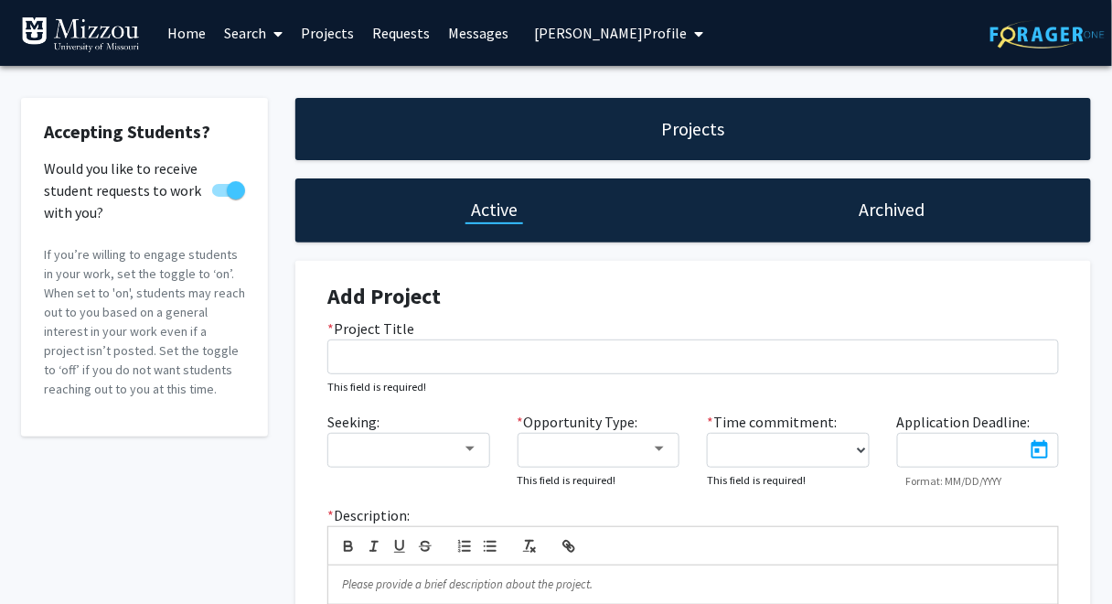
type input "[DATE]"
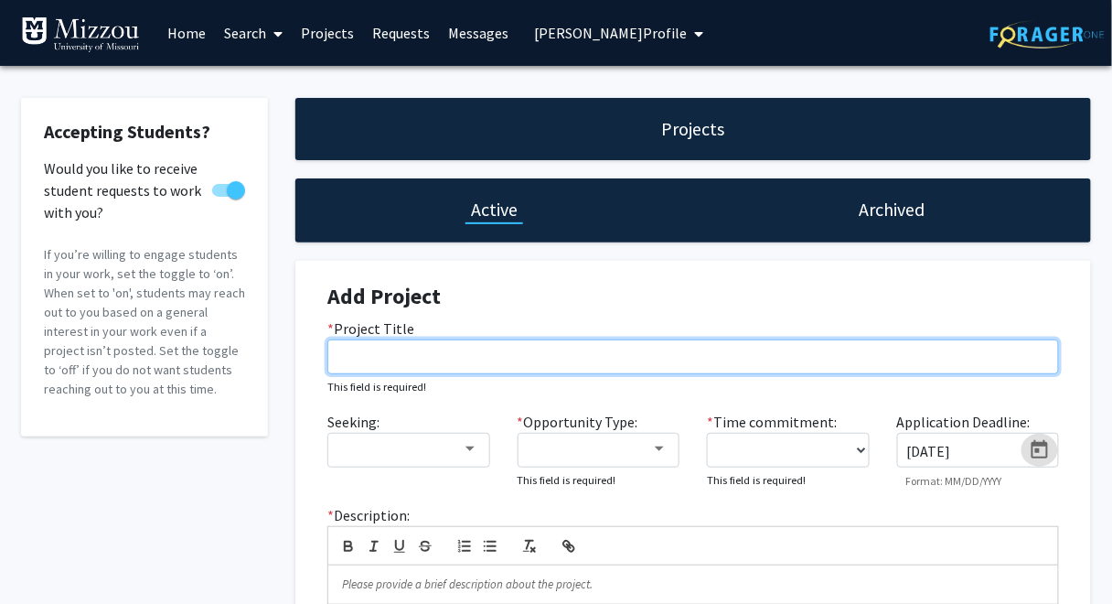
click at [797, 354] on input "* Project Title" at bounding box center [693, 356] width 732 height 35
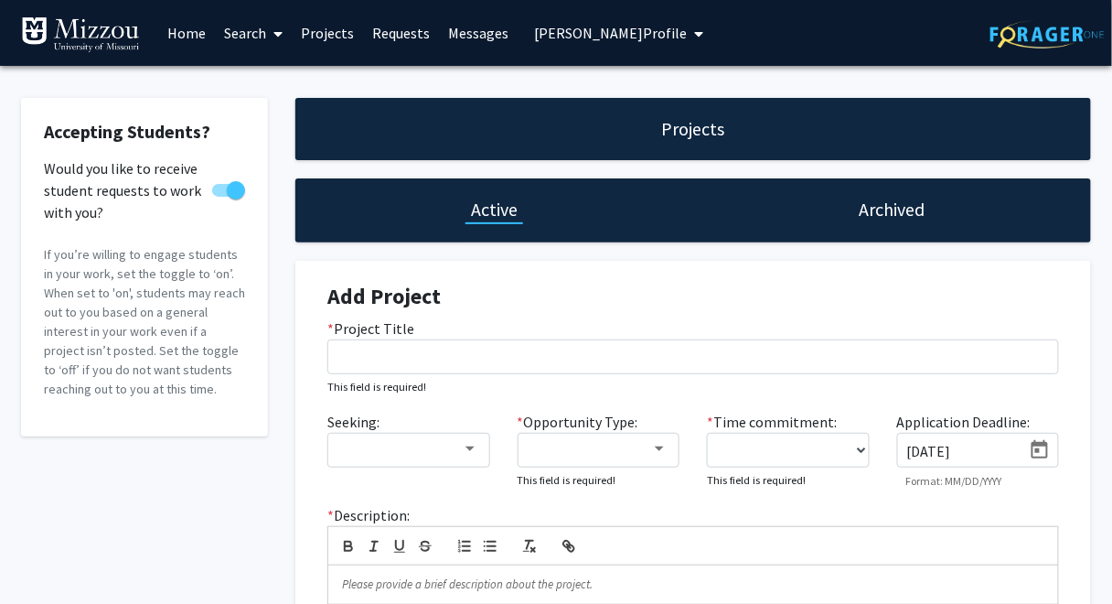
click at [782, 291] on h4 "Add Project" at bounding box center [693, 297] width 732 height 27
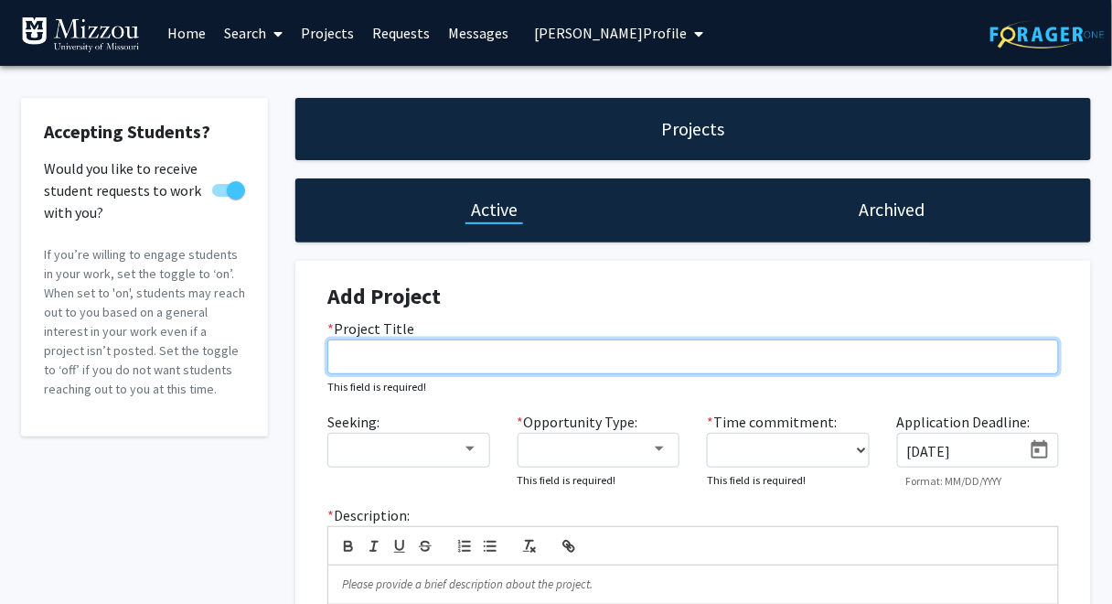
click at [761, 359] on input "* Project Title" at bounding box center [693, 356] width 732 height 35
paste input "MU Research Reactor Archaeometry Laboratory"
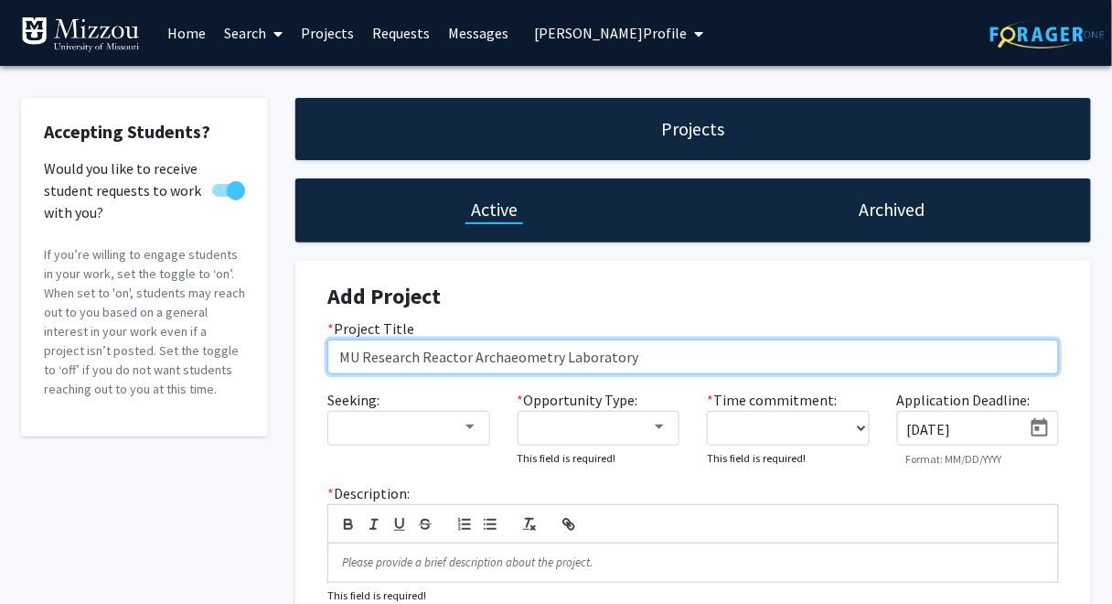
type input "MU Research Reactor Archaeometry Laboratory"
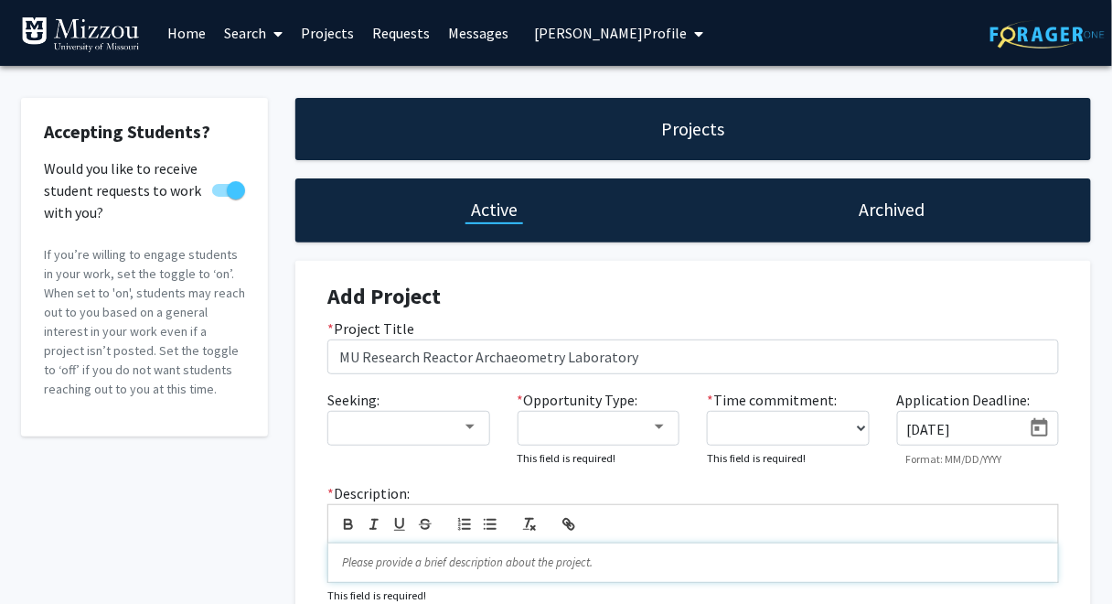
click at [416, 563] on p at bounding box center [693, 562] width 703 height 16
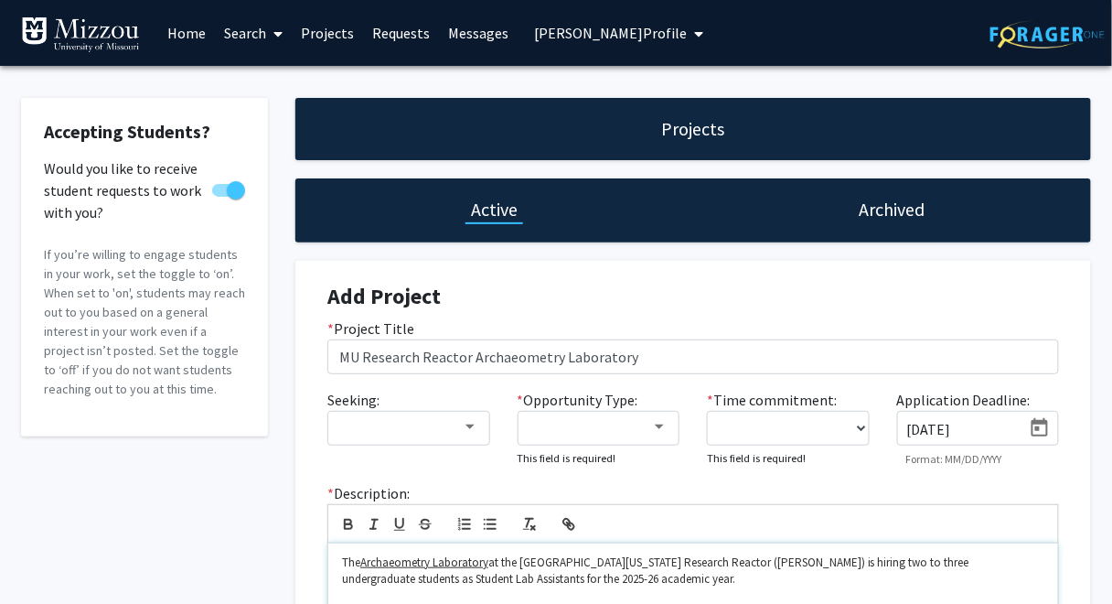
click at [418, 563] on link "Archaeometry Laboratory" at bounding box center [424, 562] width 128 height 16
click at [1089, 475] on div "Add Project * Project Title MU Research Reactor Archaeometry Laboratory Seeking…" at bounding box center [693, 503] width 796 height 485
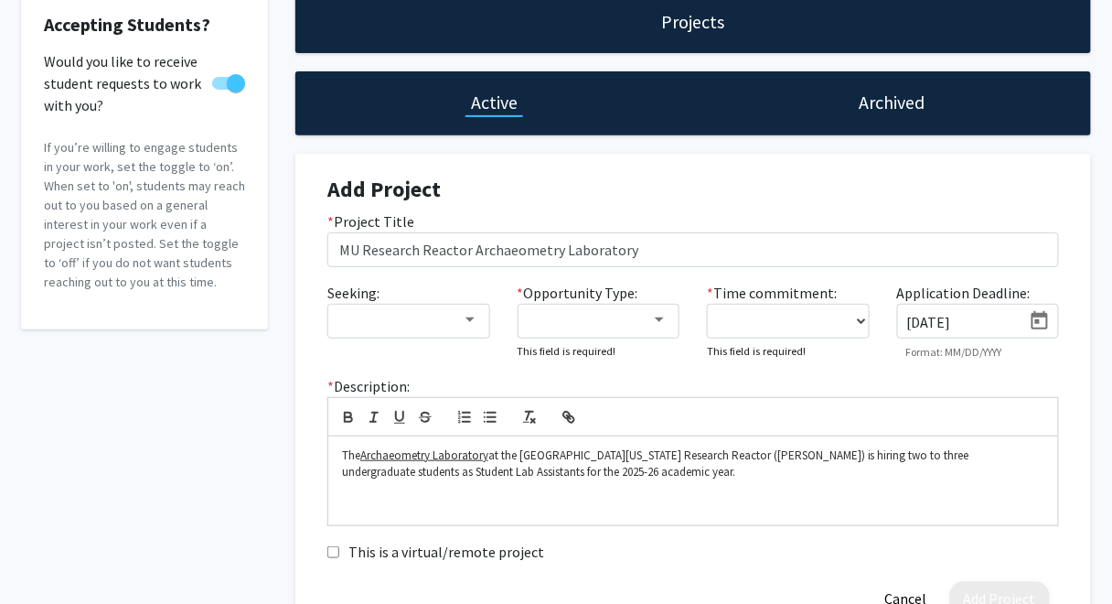
scroll to position [138, 0]
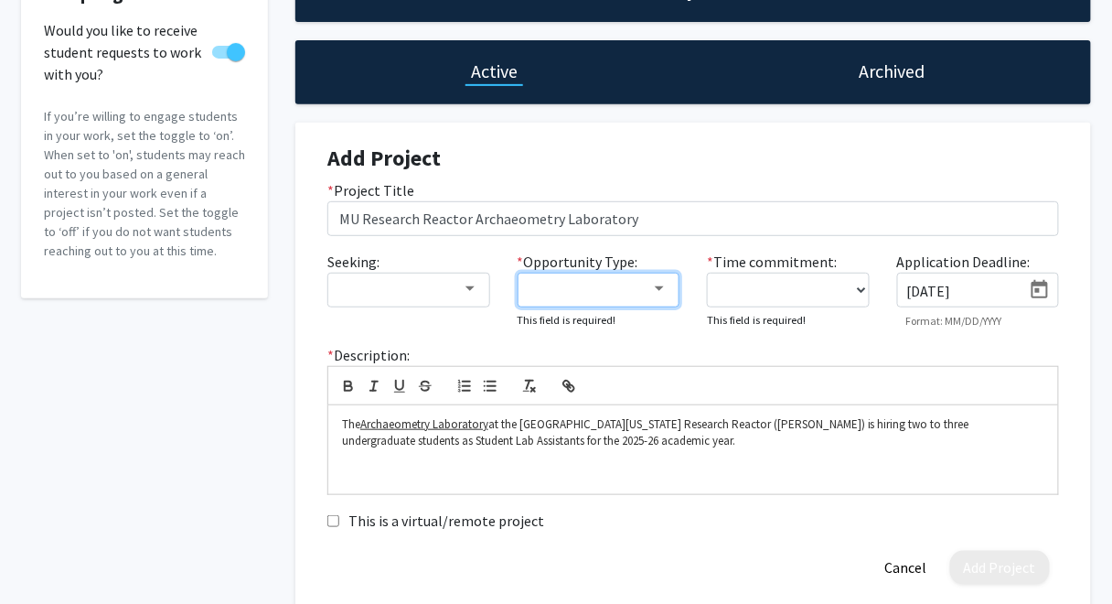
click at [629, 290] on div at bounding box center [591, 289] width 123 height 22
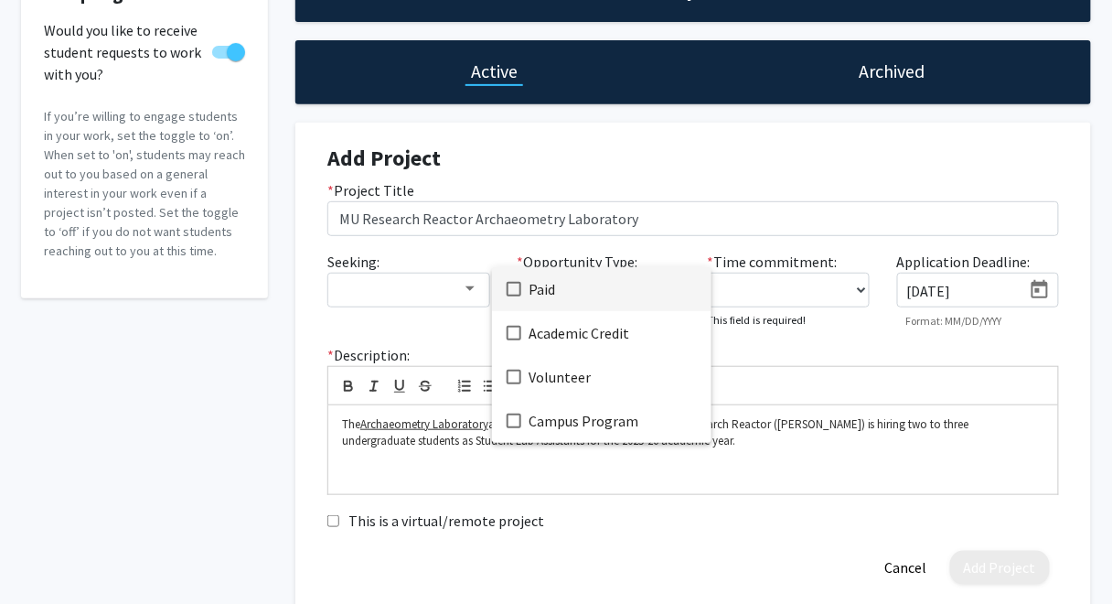
click at [542, 289] on span "Paid" at bounding box center [613, 289] width 168 height 44
click at [739, 159] on div at bounding box center [556, 302] width 1112 height 604
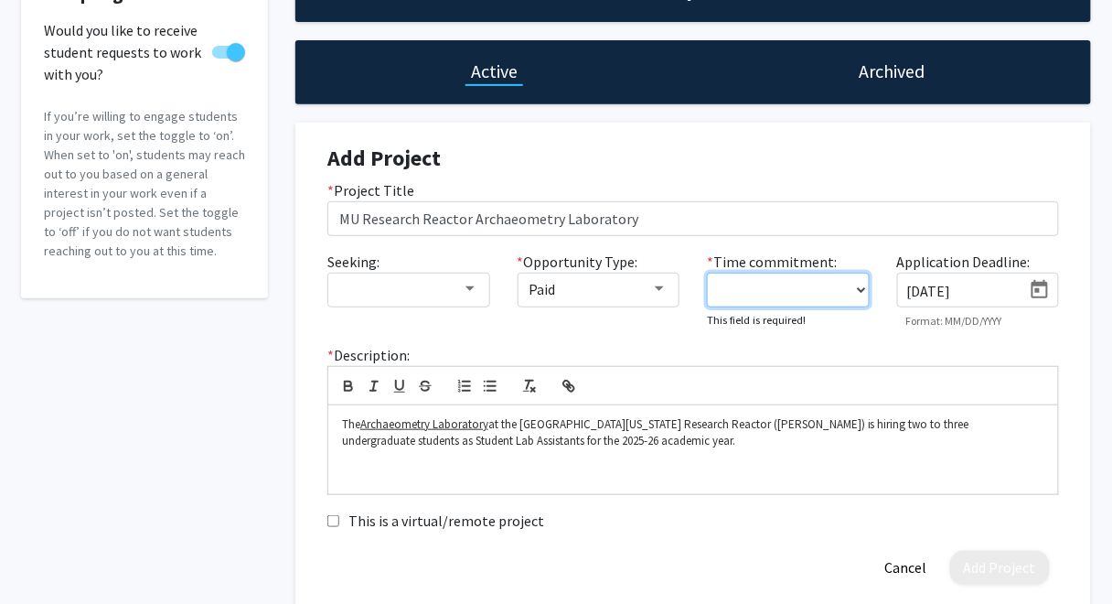
click at [742, 288] on select "0 - 5 hours/week 5 - 10 hours/week 10 - 15 hours/week 15 - 20 hours/week 20 - 3…" at bounding box center [788, 290] width 163 height 35
select select "10 - 15"
click at [707, 273] on select "0 - 5 hours/week 5 - 10 hours/week 10 - 15 hours/week 15 - 20 hours/week 20 - 3…" at bounding box center [788, 290] width 163 height 35
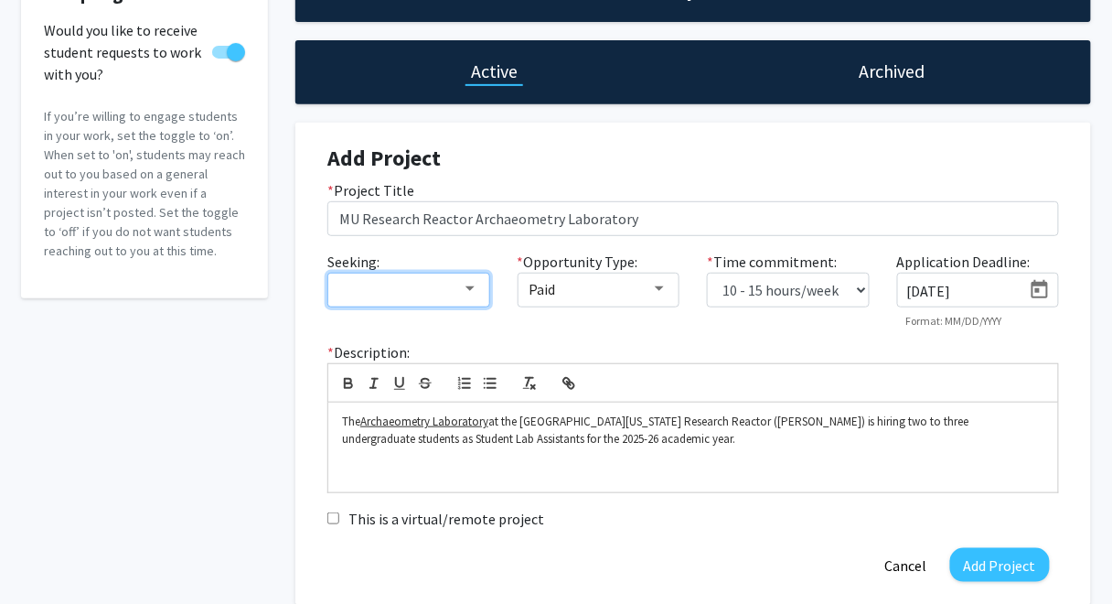
click at [471, 288] on div at bounding box center [470, 288] width 9 height 5
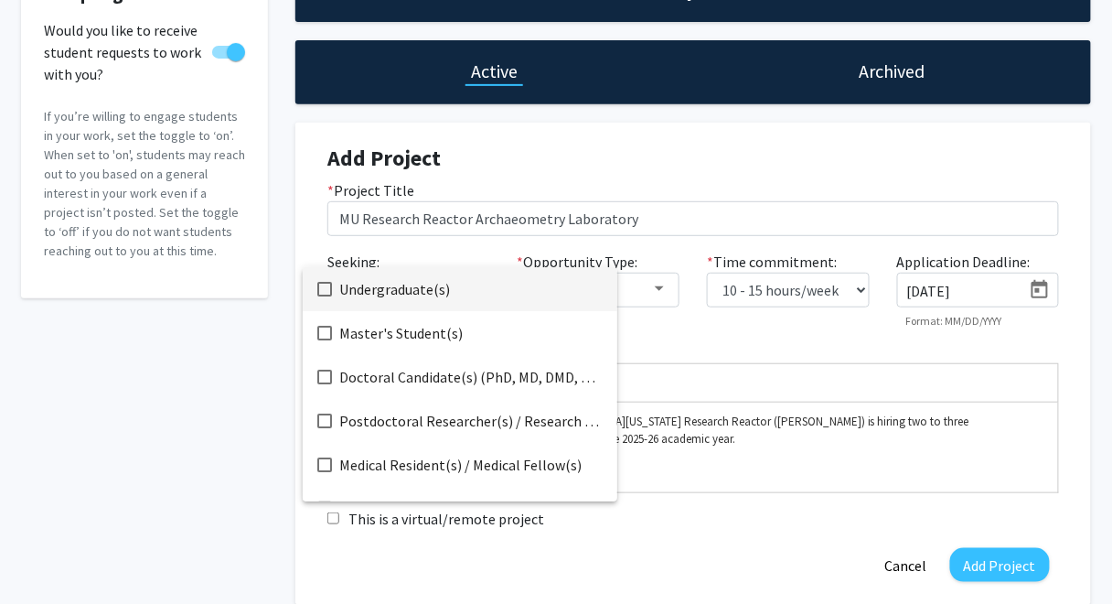
click at [406, 286] on span "Undergraduate(s)" at bounding box center [470, 289] width 263 height 44
click at [645, 339] on div at bounding box center [556, 302] width 1112 height 604
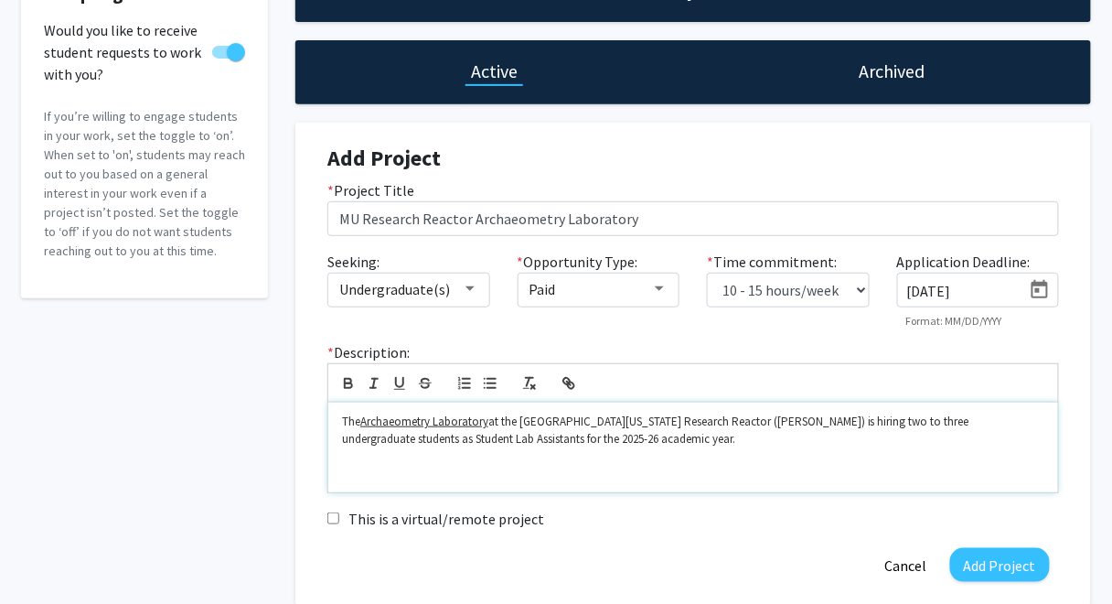
click at [449, 460] on p at bounding box center [693, 455] width 703 height 16
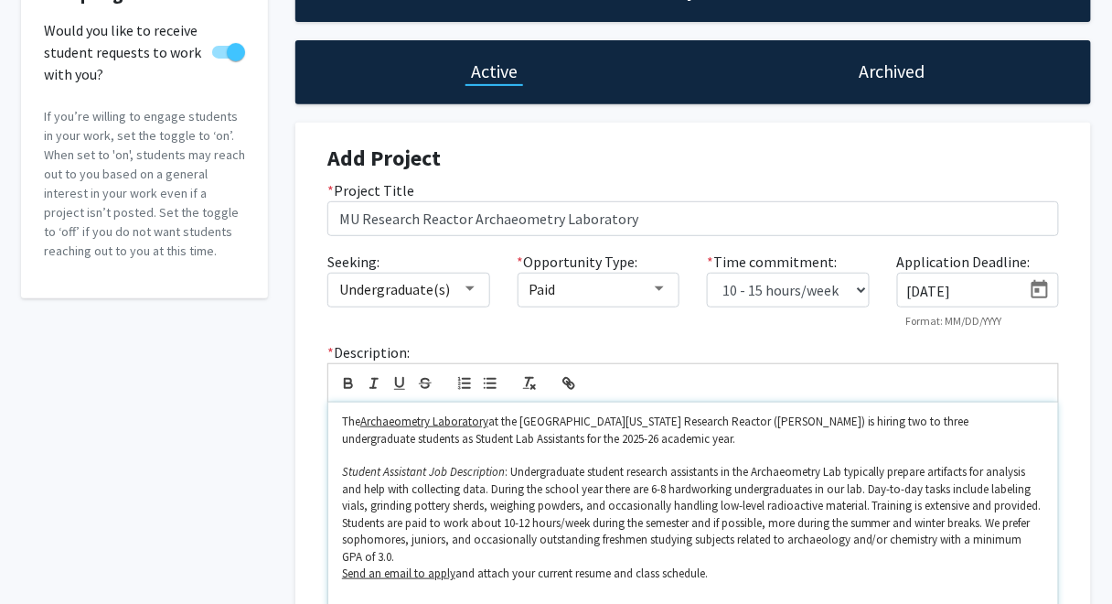
scroll to position [0, 0]
click at [995, 519] on span "Students are paid to work about 10-12 hours/week during the semester and if pos…" at bounding box center [688, 539] width 692 height 49
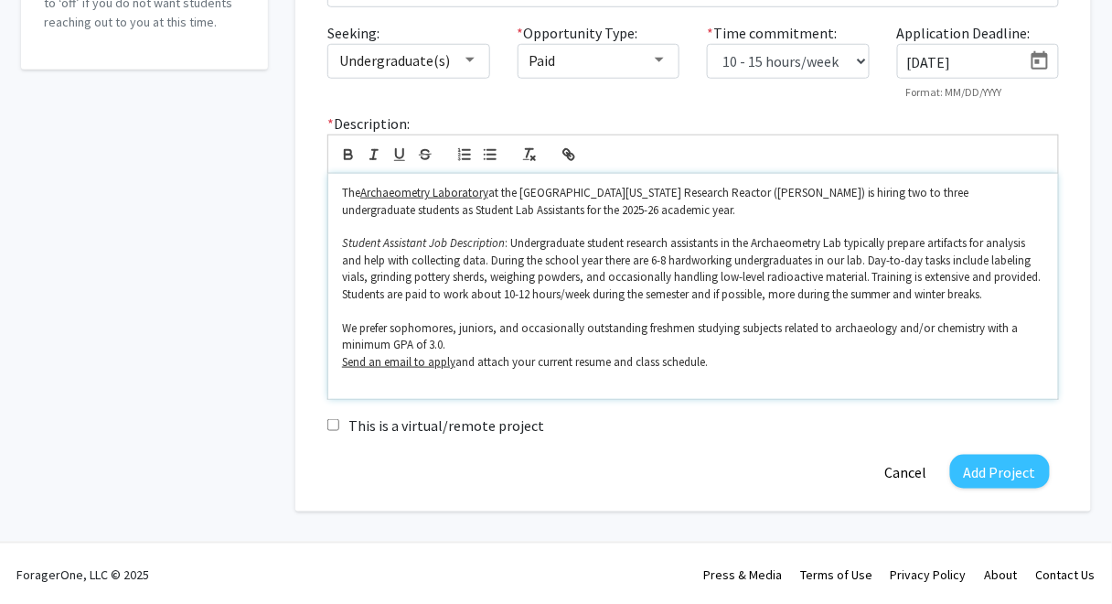
scroll to position [369, 0]
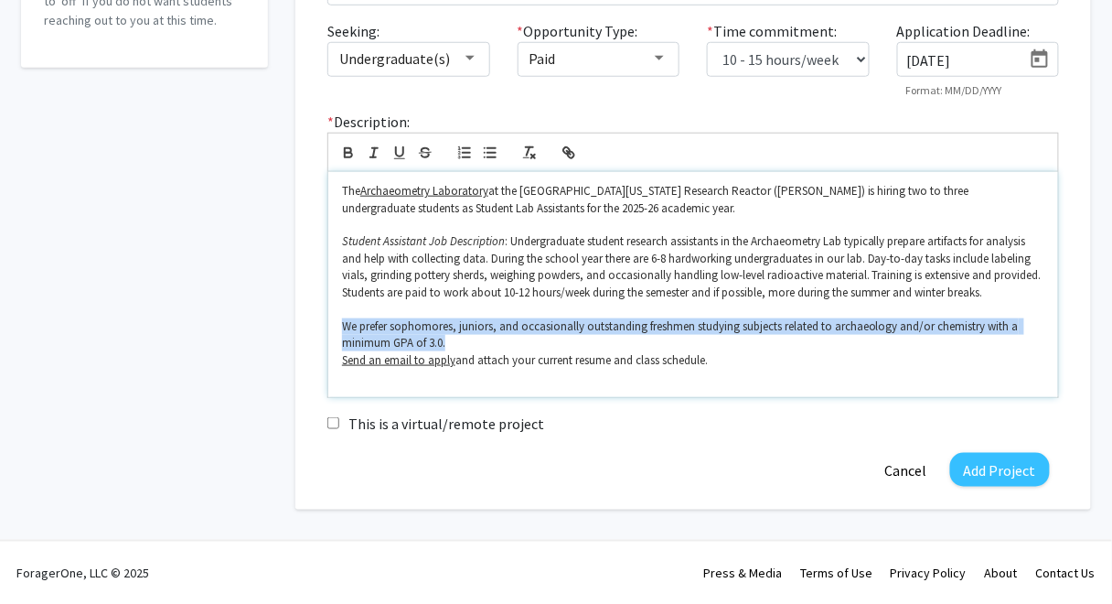
drag, startPoint x: 454, startPoint y: 341, endPoint x: 343, endPoint y: 333, distance: 111.0
click at [343, 333] on p "﻿ We prefer sophomores, juniors, and occasionally outstanding freshmen studying…" at bounding box center [693, 335] width 703 height 34
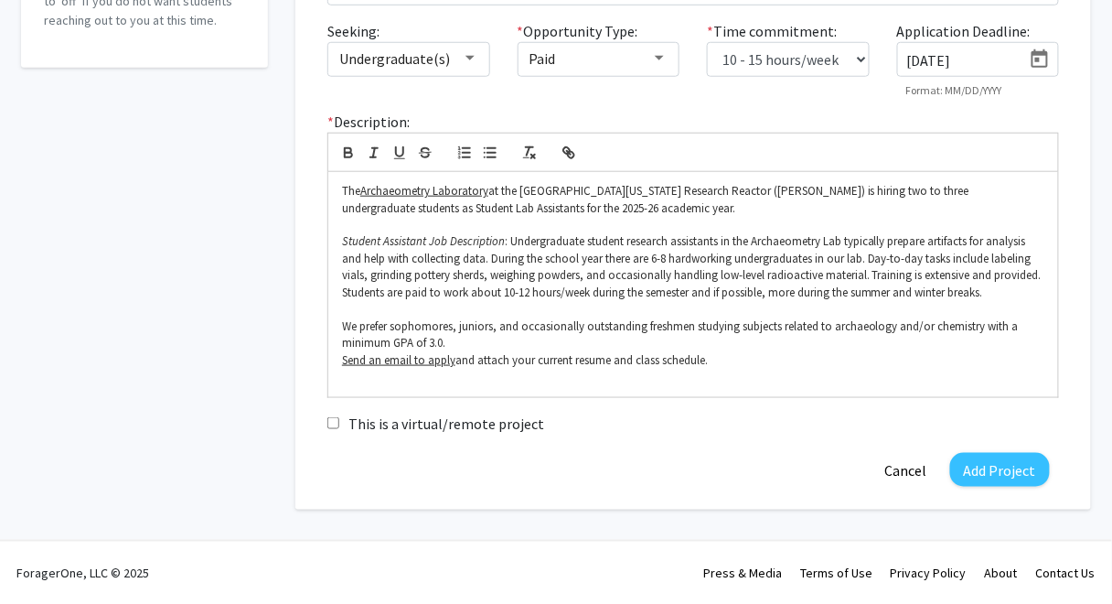
click at [243, 318] on div "Accepting Students? Would you like to receive student requests to work with you…" at bounding box center [144, 119] width 274 height 780
click at [335, 359] on div "The Archaeometry Laboratory at the [GEOGRAPHIC_DATA][US_STATE] ([PERSON_NAME]) …" at bounding box center [693, 284] width 730 height 224
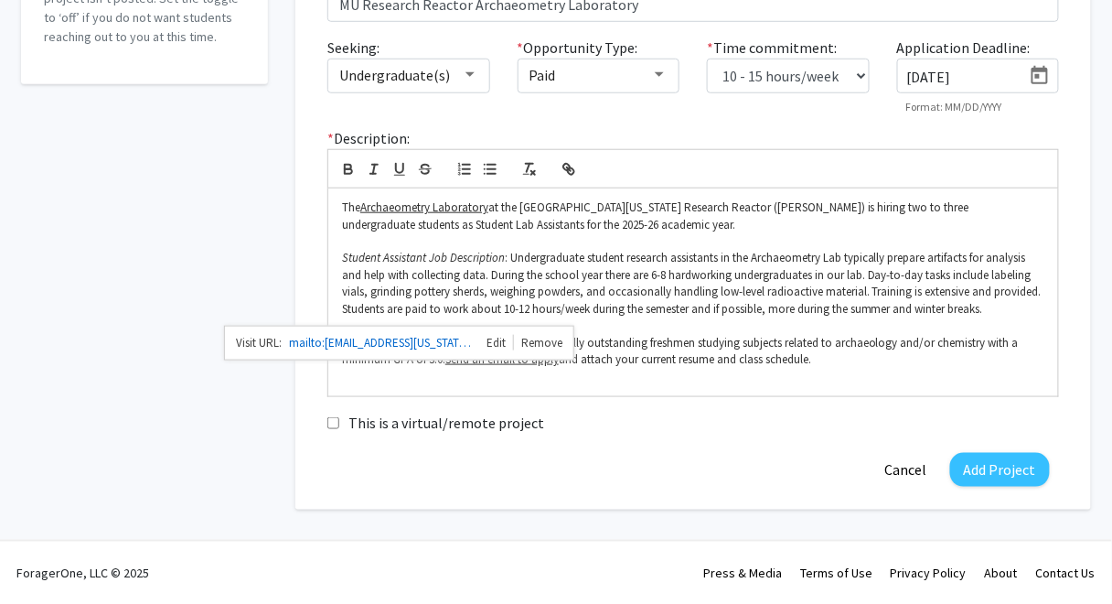
click at [199, 397] on div "Accepting Students? Would you like to receive student requests to work with you…" at bounding box center [144, 128] width 274 height 764
click at [510, 255] on span ": Undergraduate student research assistants in the Archaeometry Lab typically p…" at bounding box center [692, 274] width 700 height 49
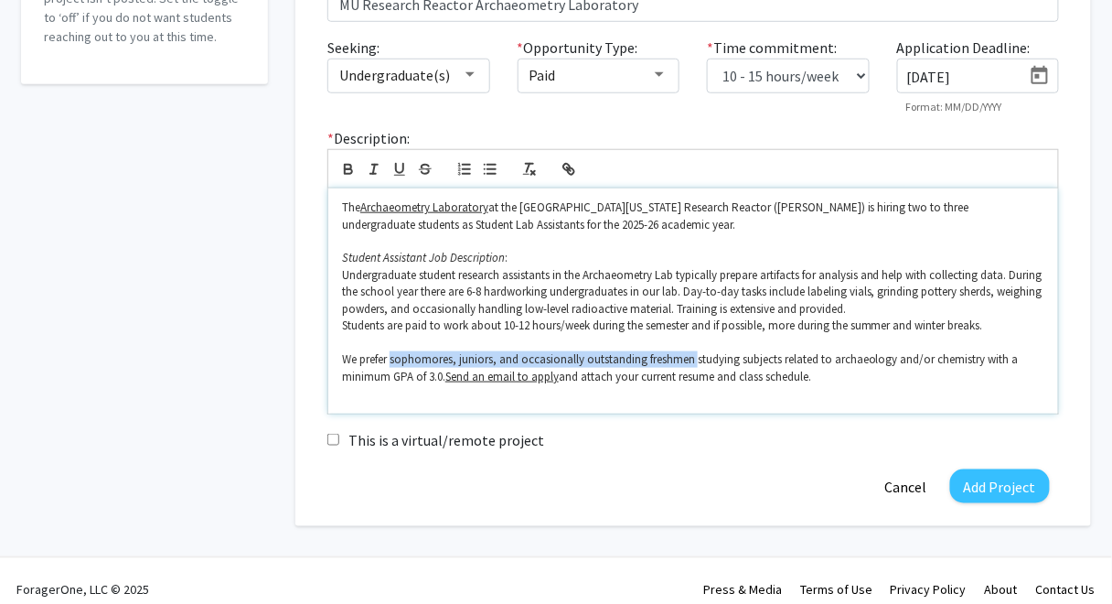
drag, startPoint x: 696, startPoint y: 356, endPoint x: 393, endPoint y: 355, distance: 302.8
click at [393, 355] on span "We prefer sophomores, juniors, and occasionally outstanding freshmen studying s…" at bounding box center [682, 367] width 680 height 32
click at [188, 402] on div "Accepting Students? Would you like to receive student requests to work with you…" at bounding box center [144, 136] width 274 height 780
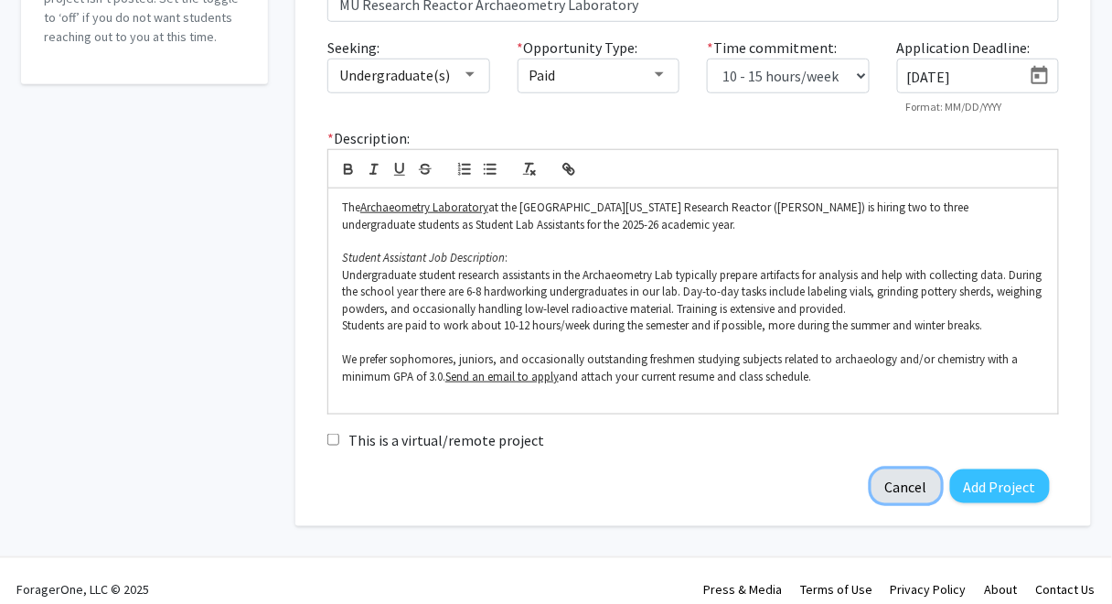
click at [915, 487] on button "Cancel" at bounding box center [907, 486] width 70 height 34
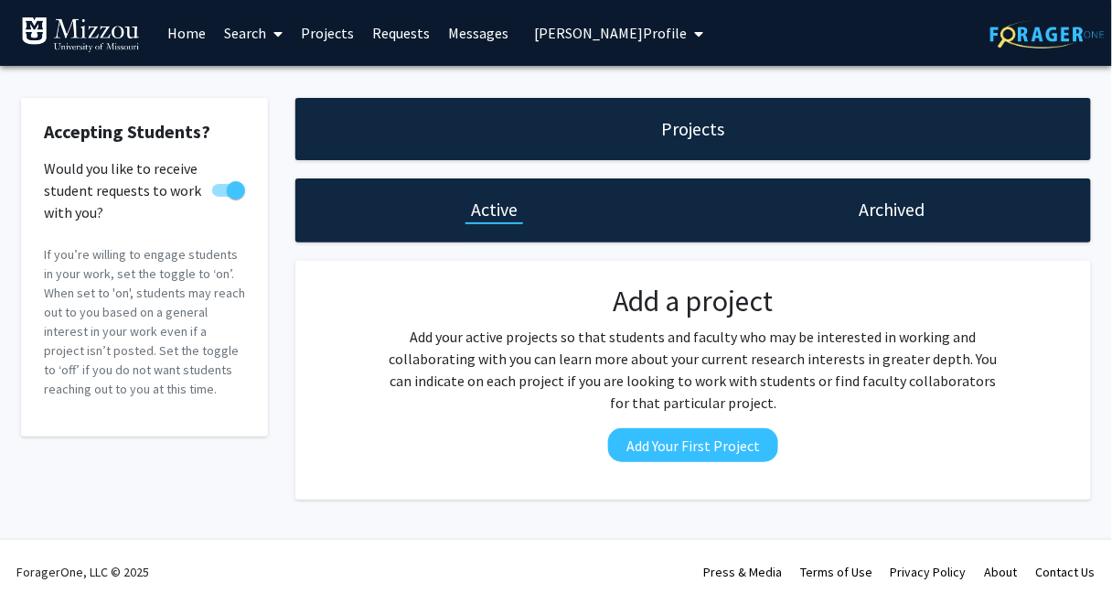
scroll to position [0, 0]
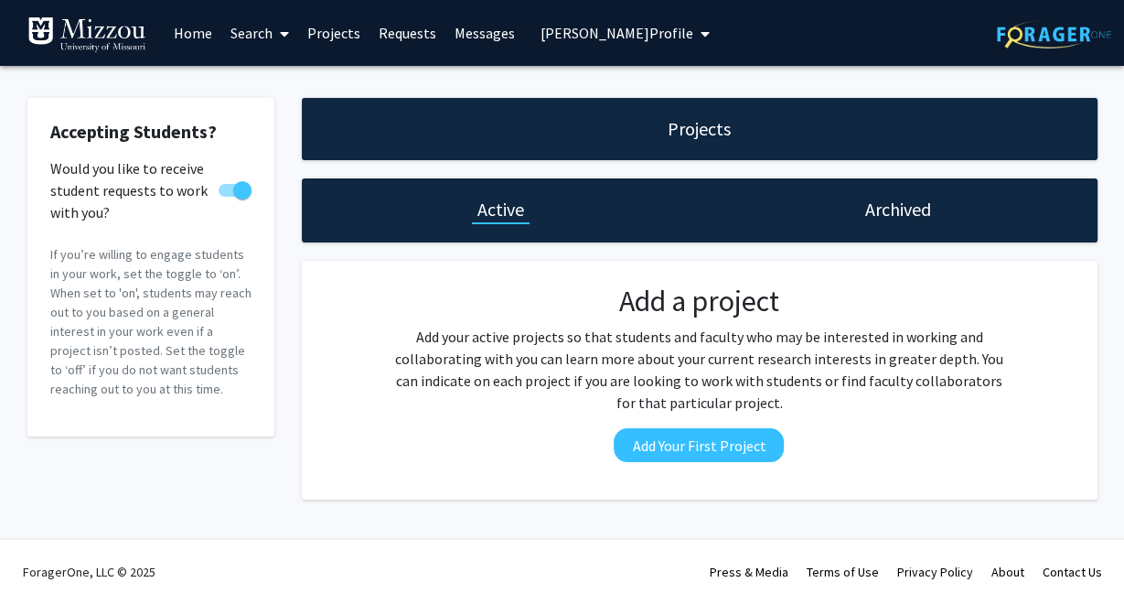
click at [284, 262] on div "Accepting Students? Would you like to receive student requests to work with you…" at bounding box center [151, 299] width 274 height 402
click at [285, 234] on div "Accepting Students? Would you like to receive student requests to work with you…" at bounding box center [151, 299] width 274 height 402
click at [590, 38] on span "[PERSON_NAME] Profile" at bounding box center [617, 33] width 153 height 18
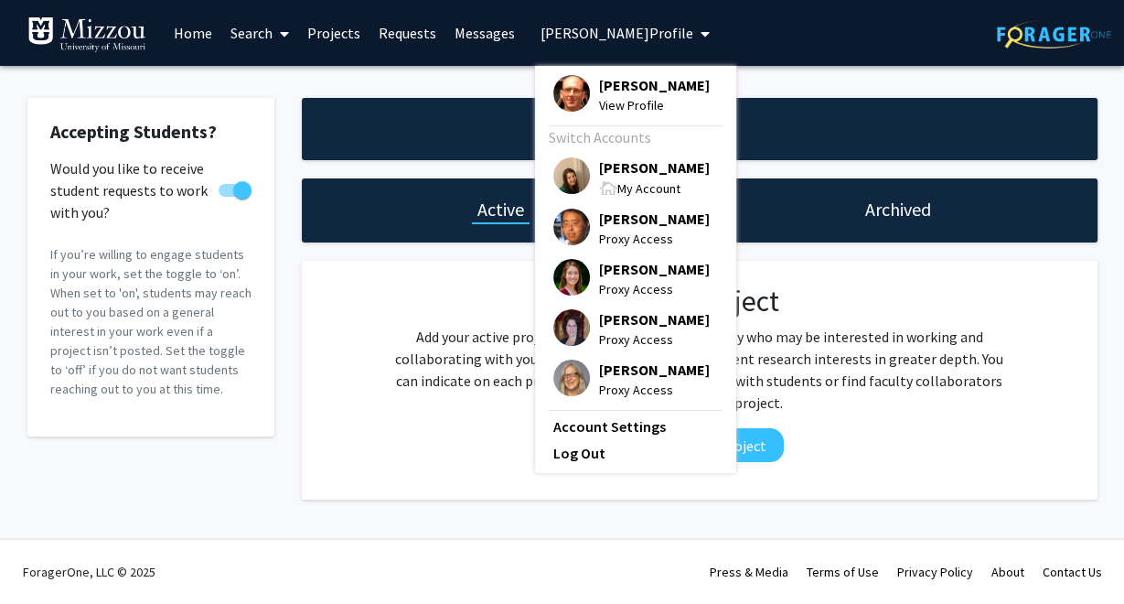
click at [640, 168] on span "[PERSON_NAME]" at bounding box center [654, 167] width 111 height 20
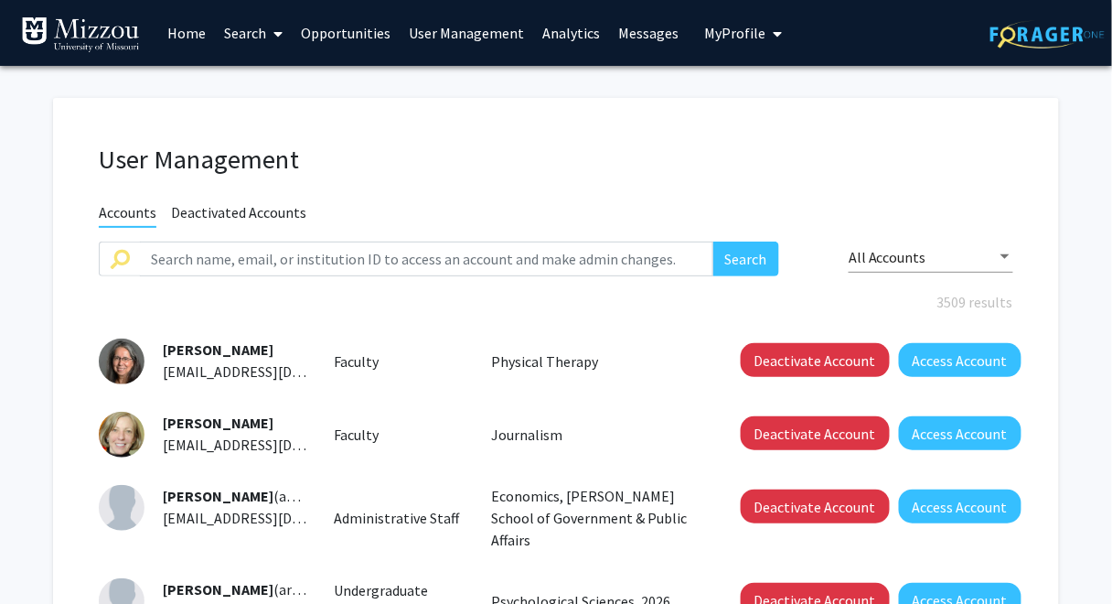
click at [193, 32] on link "Home" at bounding box center [186, 33] width 57 height 64
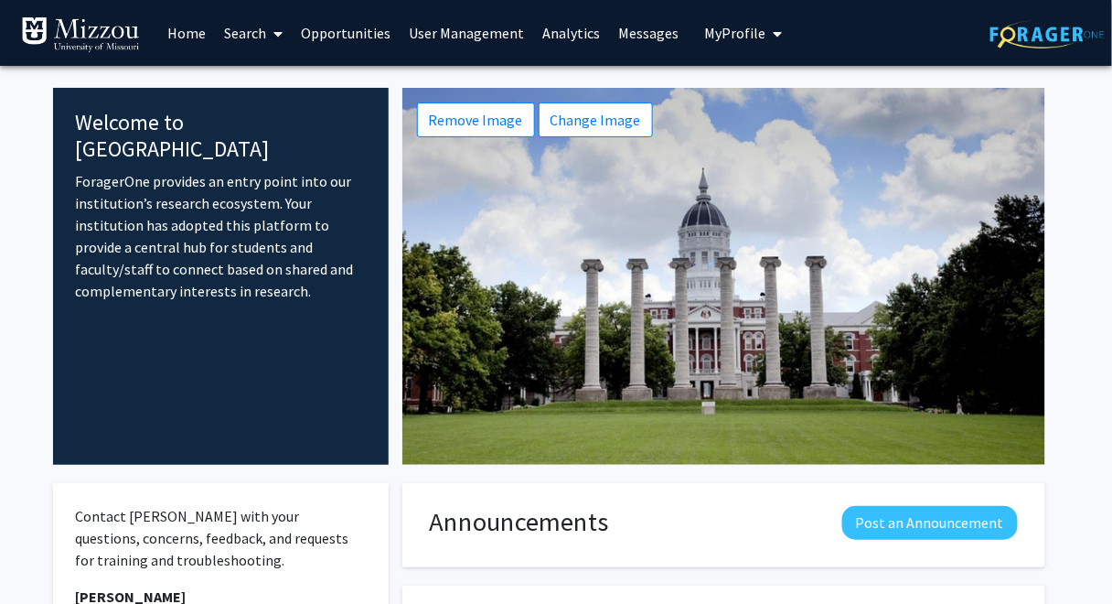
click at [1069, 103] on fg-internal-home-page "Welcome to ForagerOne ForagerOne provides an entry point into our institution’s…" at bounding box center [556, 503] width 1112 height 874
click at [1084, 134] on fg-internal-home-page "Welcome to ForagerOne ForagerOne provides an entry point into our institution’s…" at bounding box center [556, 503] width 1112 height 874
